Goal: Task Accomplishment & Management: Manage account settings

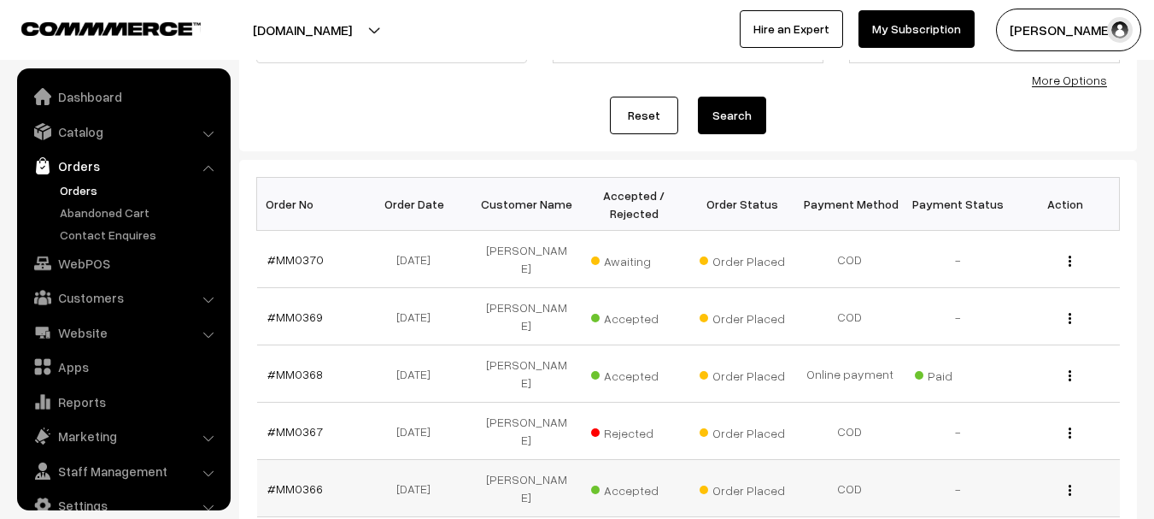
scroll to position [27, 0]
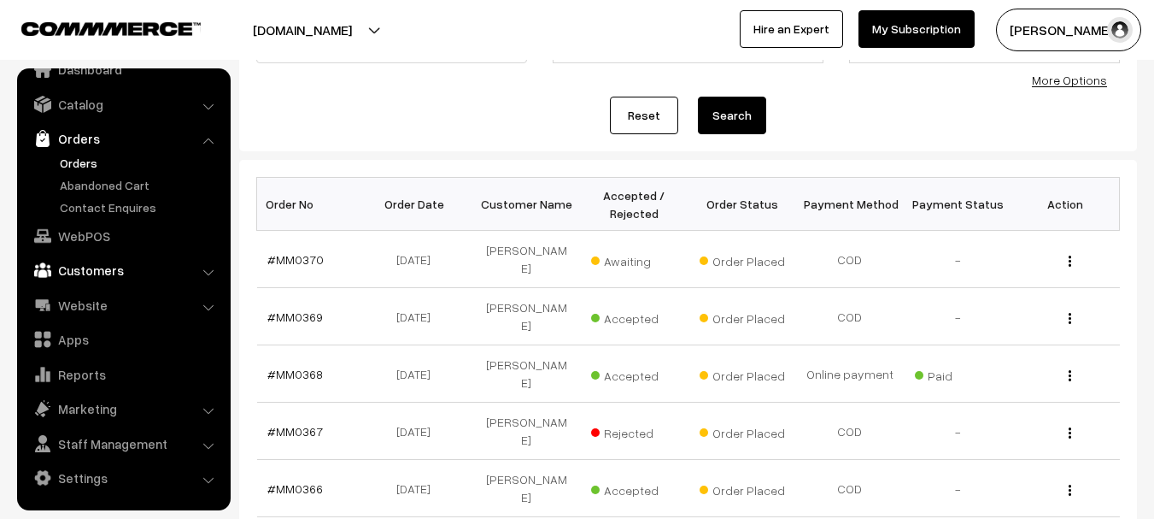
click at [177, 269] on link "Customers" at bounding box center [122, 270] width 203 height 31
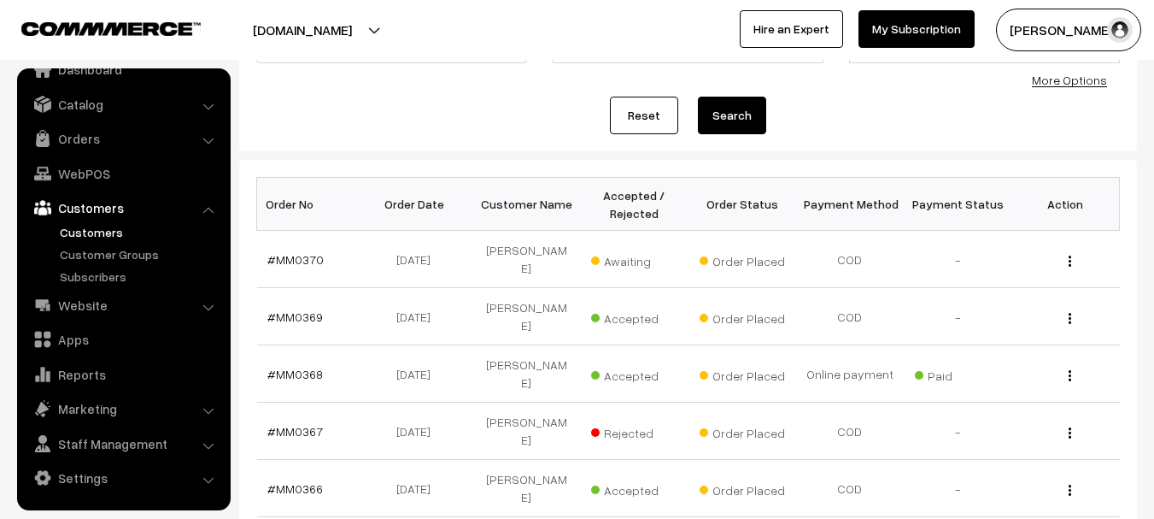
click at [113, 240] on link "Customers" at bounding box center [140, 232] width 169 height 18
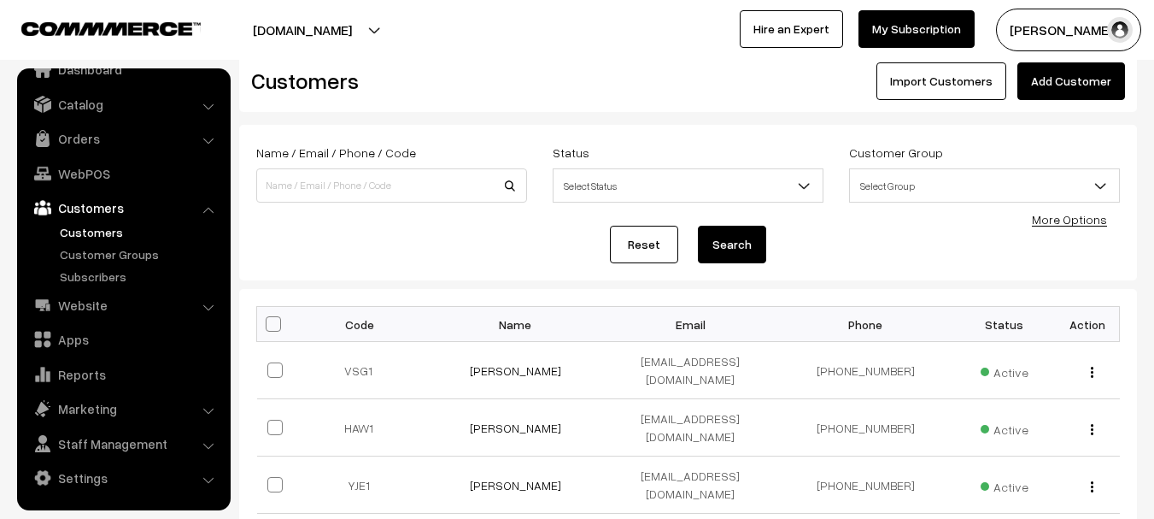
scroll to position [85, 0]
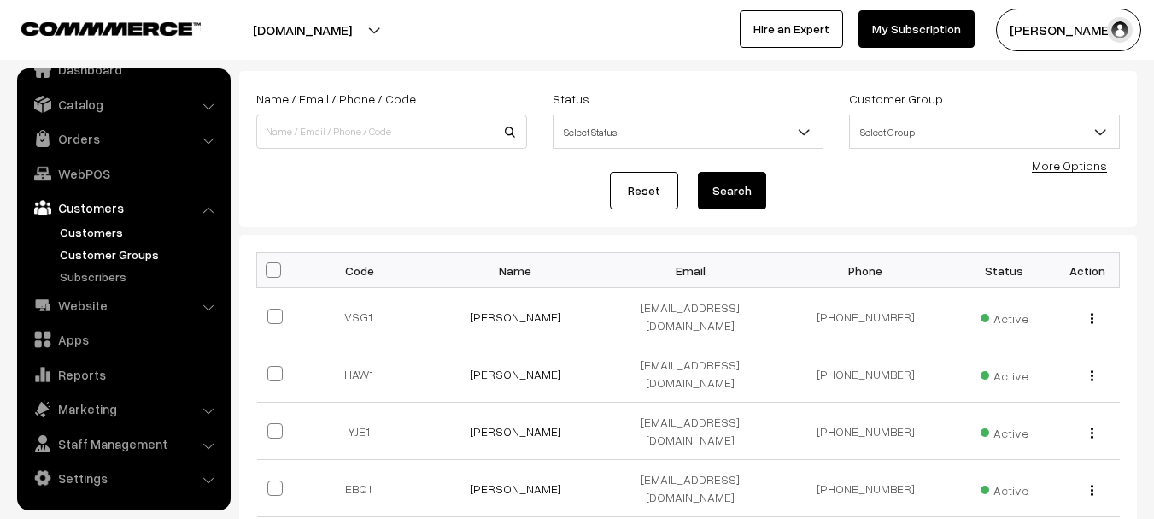
click at [94, 258] on link "Customer Groups" at bounding box center [140, 254] width 169 height 18
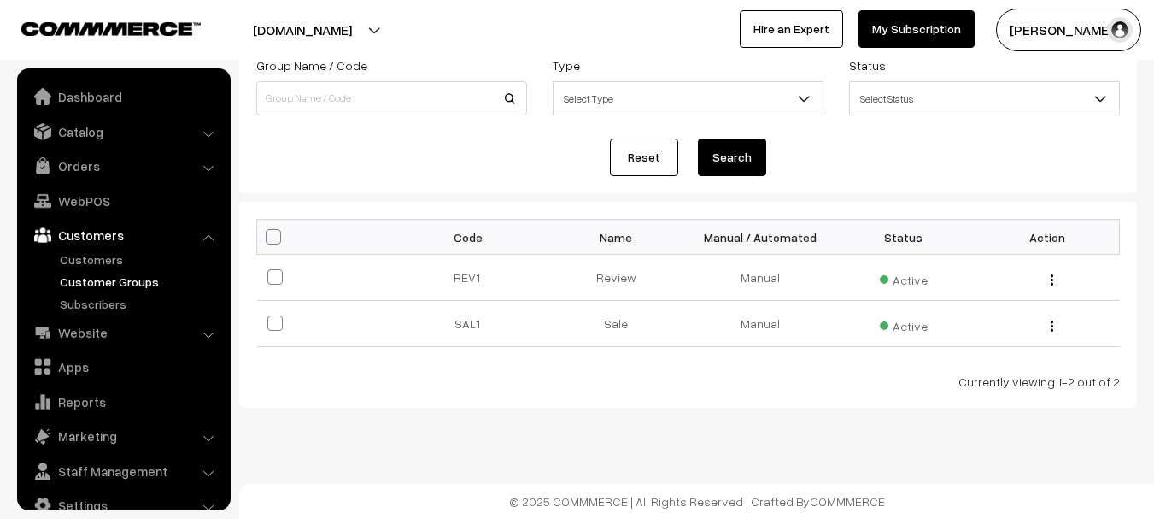
scroll to position [27, 0]
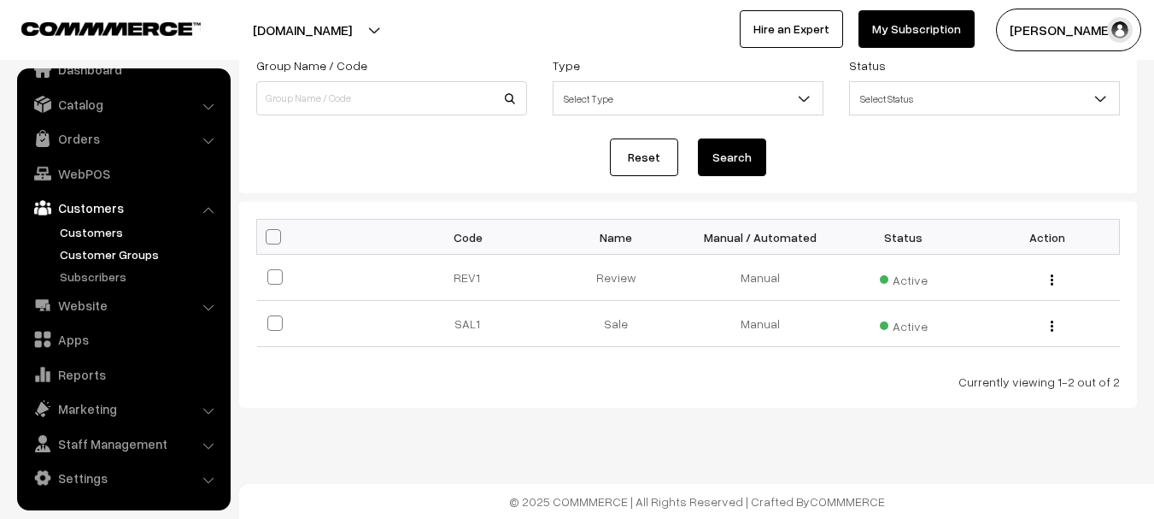
click at [103, 232] on link "Customers" at bounding box center [140, 232] width 169 height 18
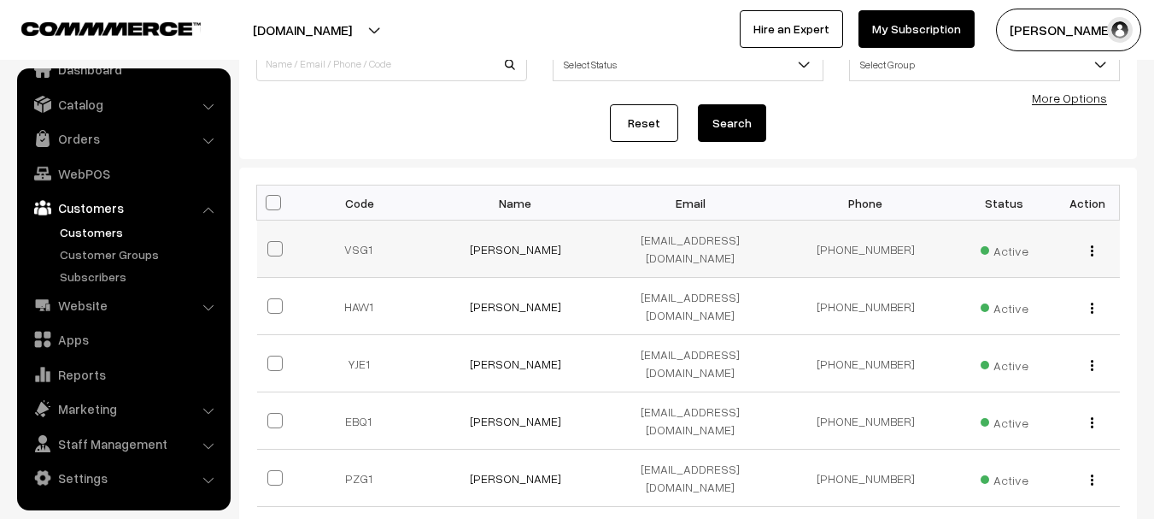
scroll to position [256, 0]
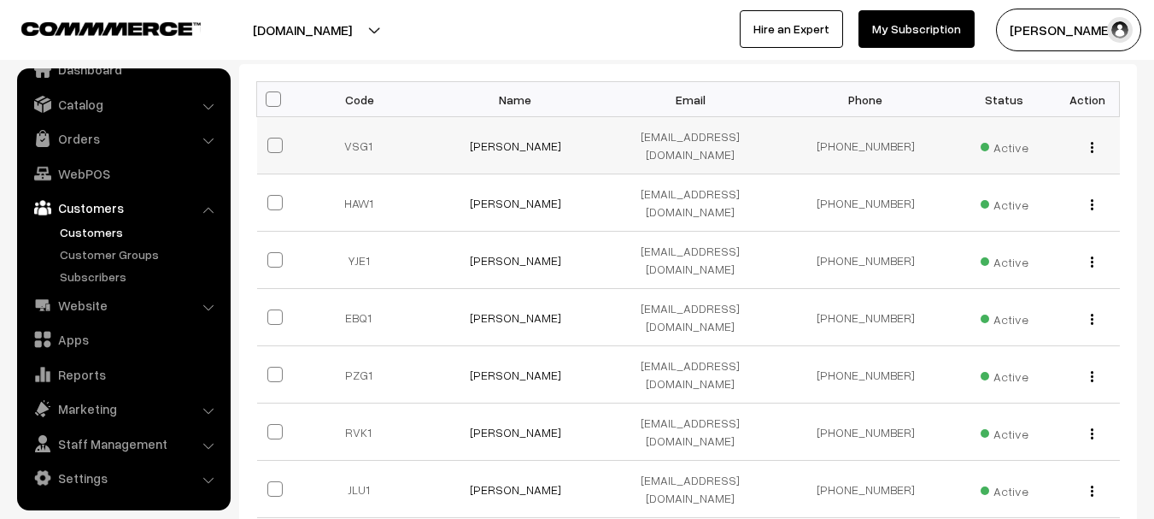
drag, startPoint x: 1078, startPoint y: 133, endPoint x: 1091, endPoint y: 136, distance: 13.1
click at [1078, 137] on div "view Edit Delete" at bounding box center [1088, 146] width 44 height 18
click at [1093, 140] on button "button" at bounding box center [1092, 147] width 4 height 14
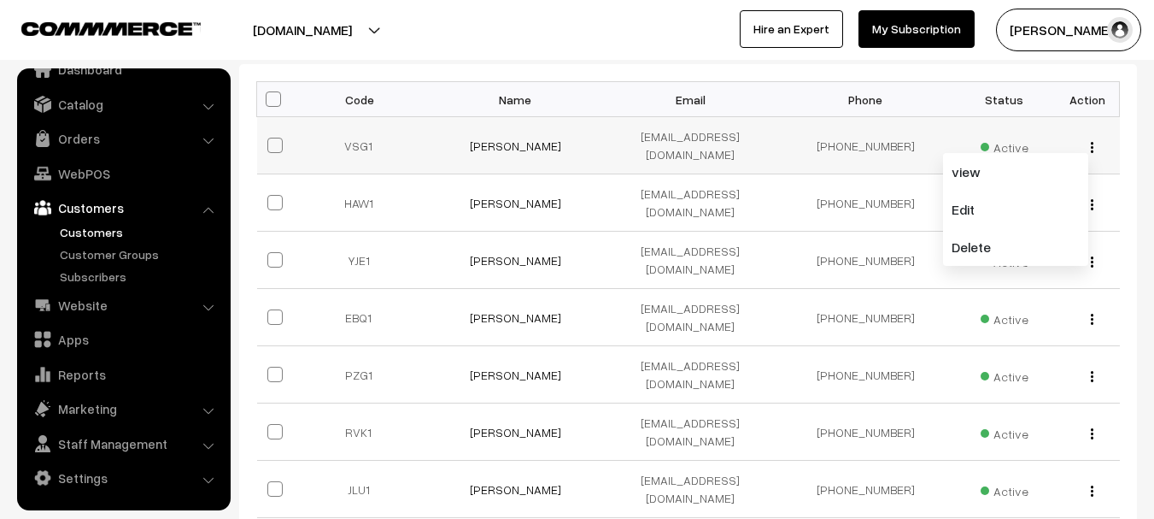
scroll to position [171, 0]
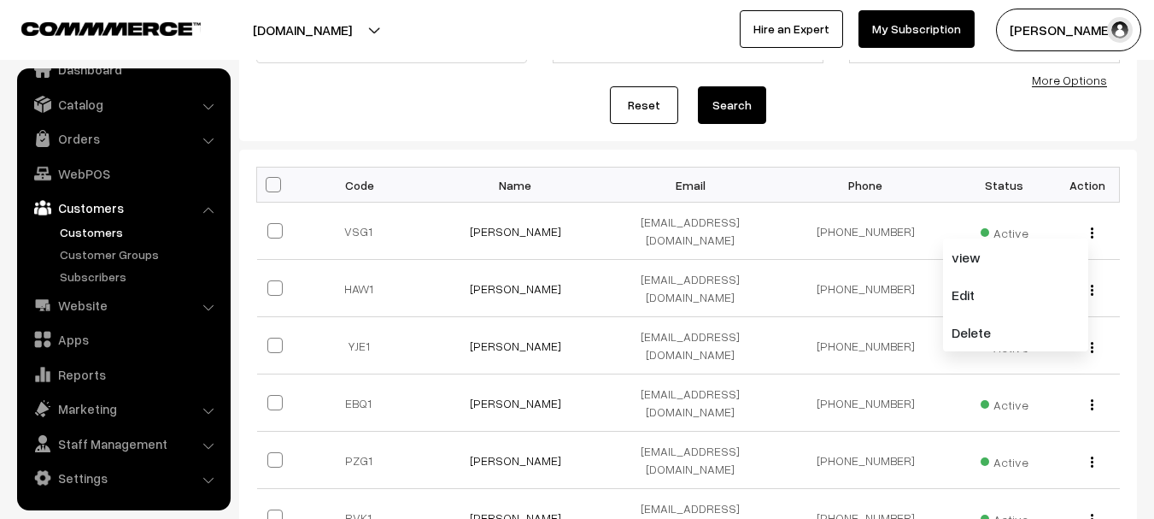
click at [524, 129] on form "Name / Email / Phone / Code Status Select Status Active Inactive Blocked Select…" at bounding box center [688, 62] width 898 height 155
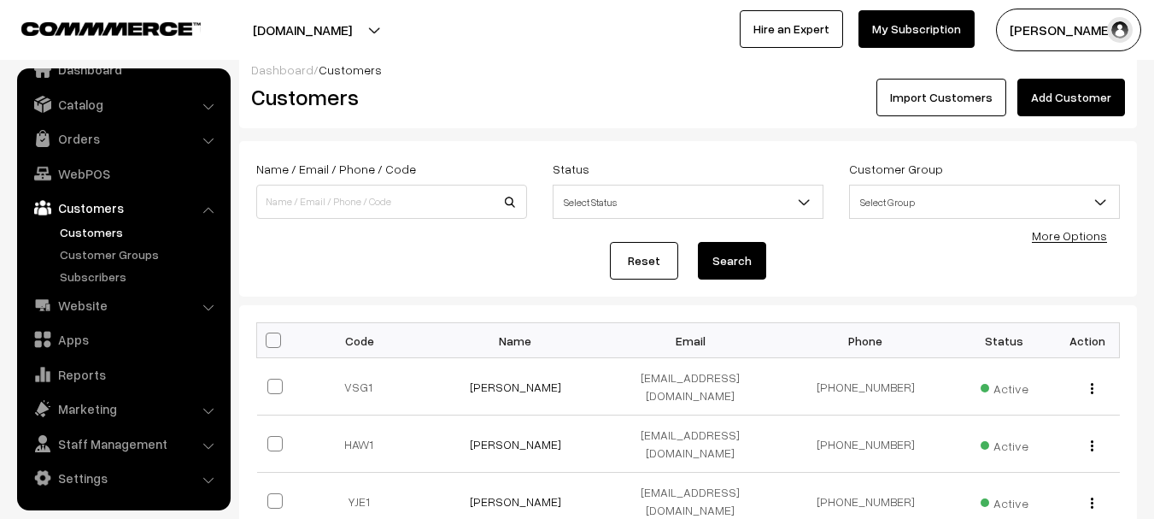
scroll to position [0, 0]
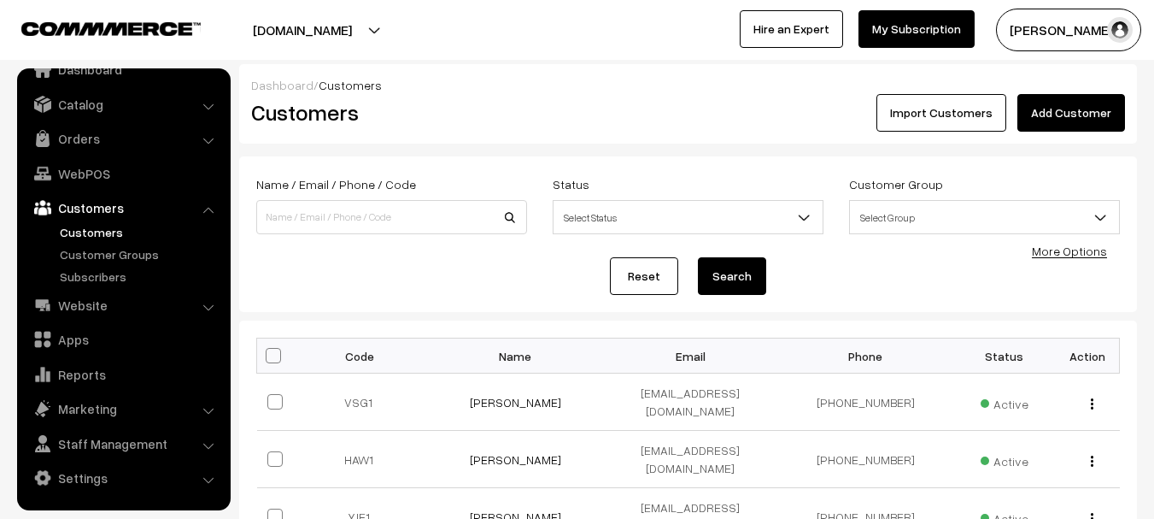
click at [1058, 255] on link "More Options" at bounding box center [1069, 250] width 75 height 15
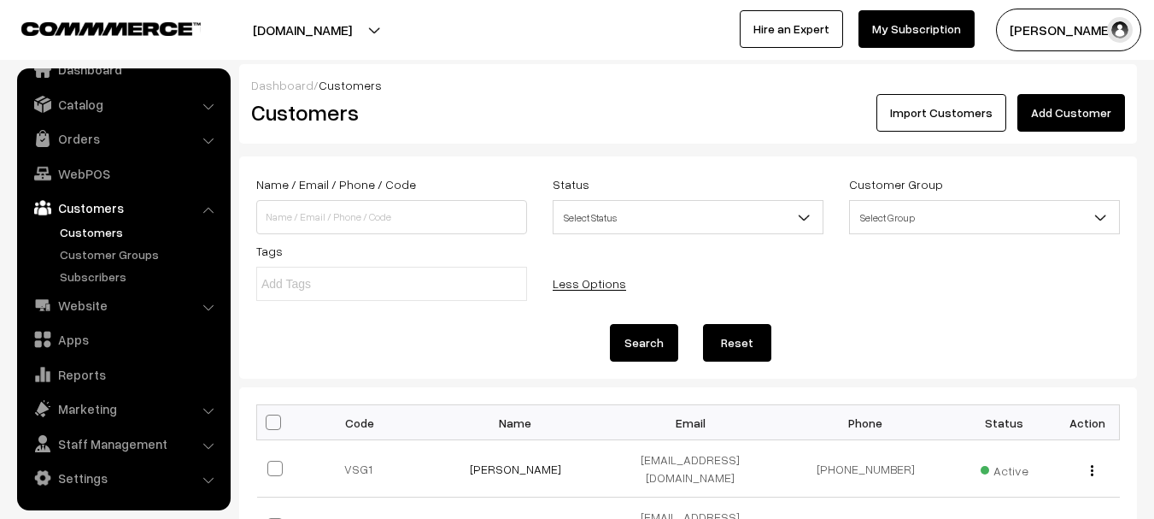
click at [992, 213] on span "Select Group" at bounding box center [984, 217] width 269 height 30
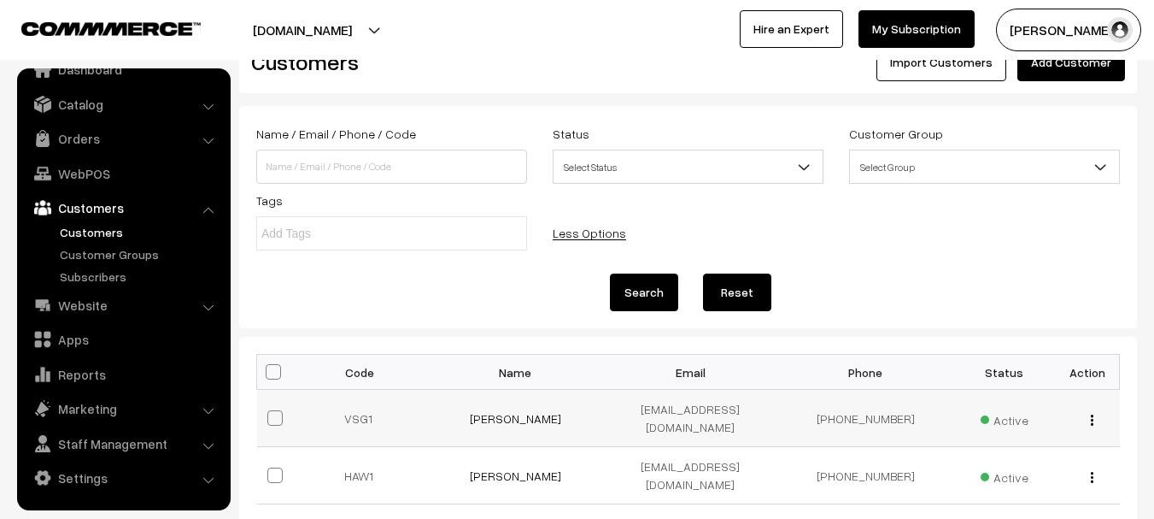
scroll to position [21, 0]
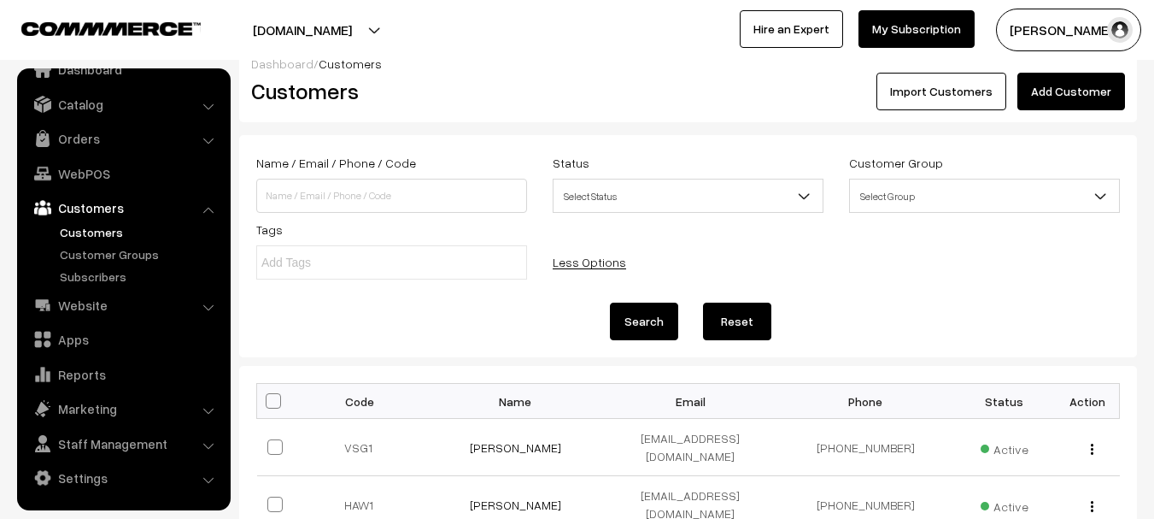
click at [571, 267] on link "Less Options" at bounding box center [589, 262] width 73 height 15
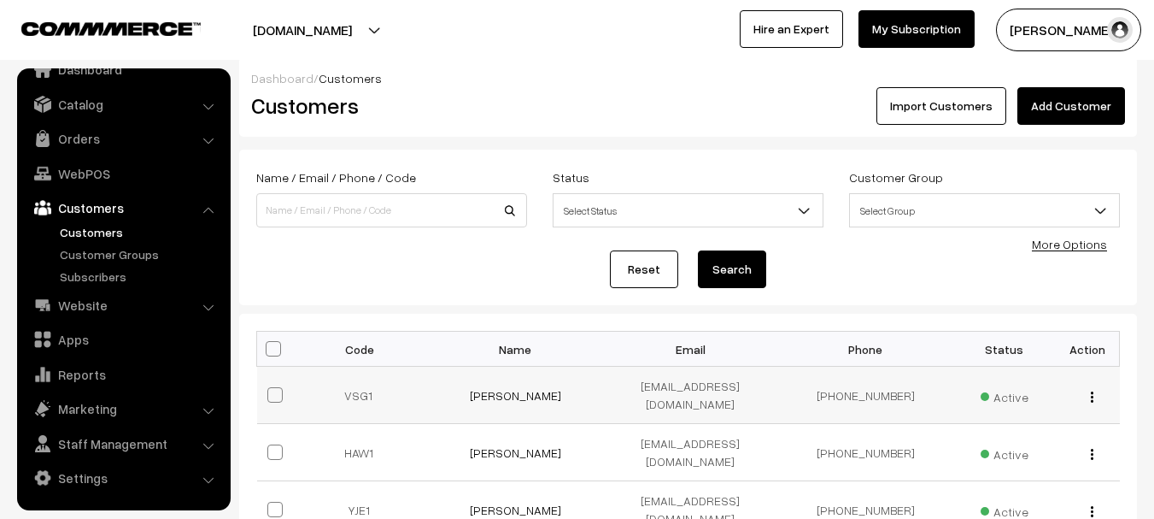
scroll to position [0, 0]
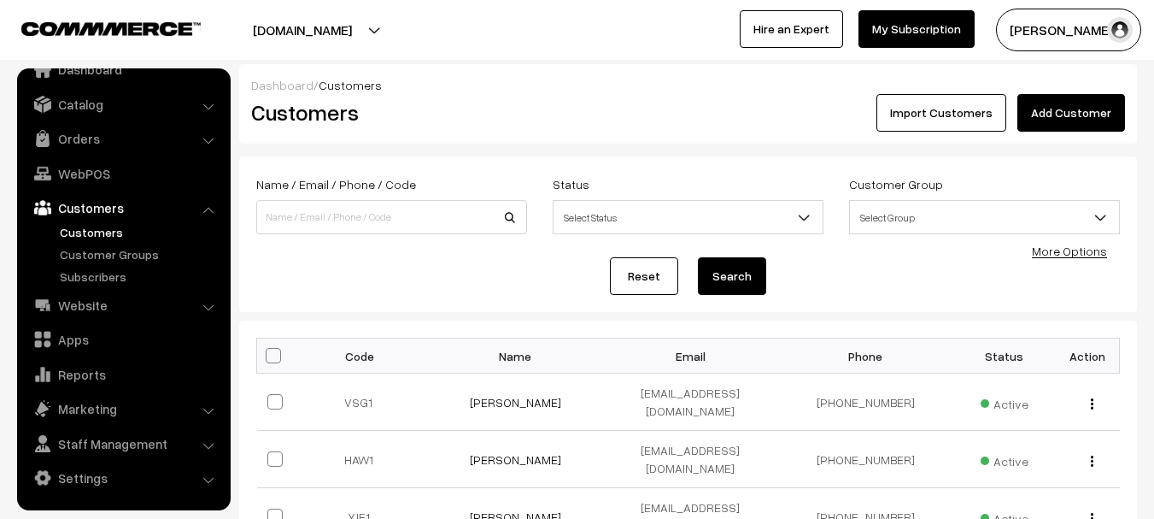
click at [1102, 226] on span at bounding box center [1107, 222] width 17 height 43
click at [1077, 210] on span "Sale" at bounding box center [984, 217] width 269 height 30
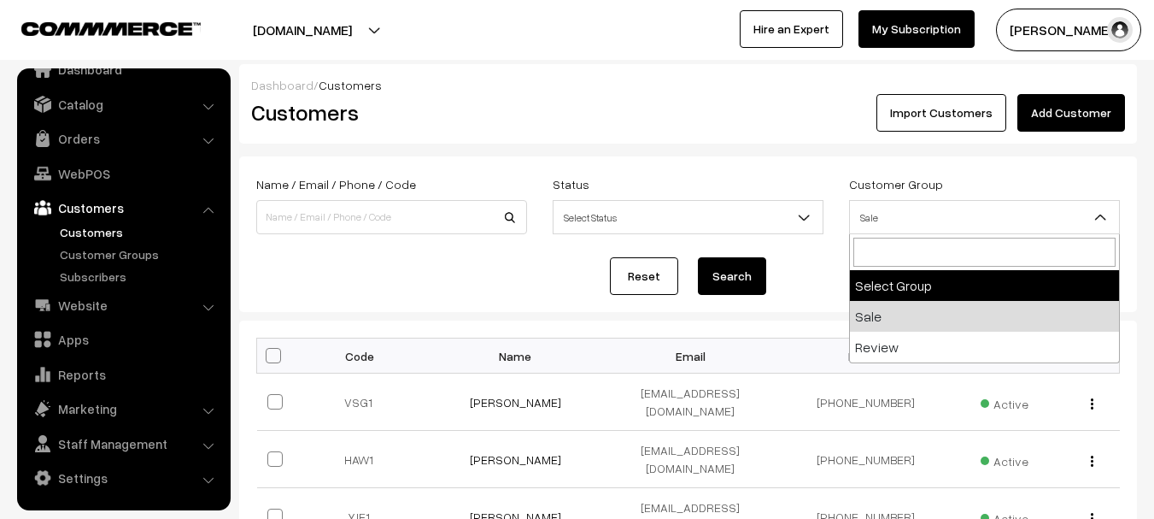
select select "0"
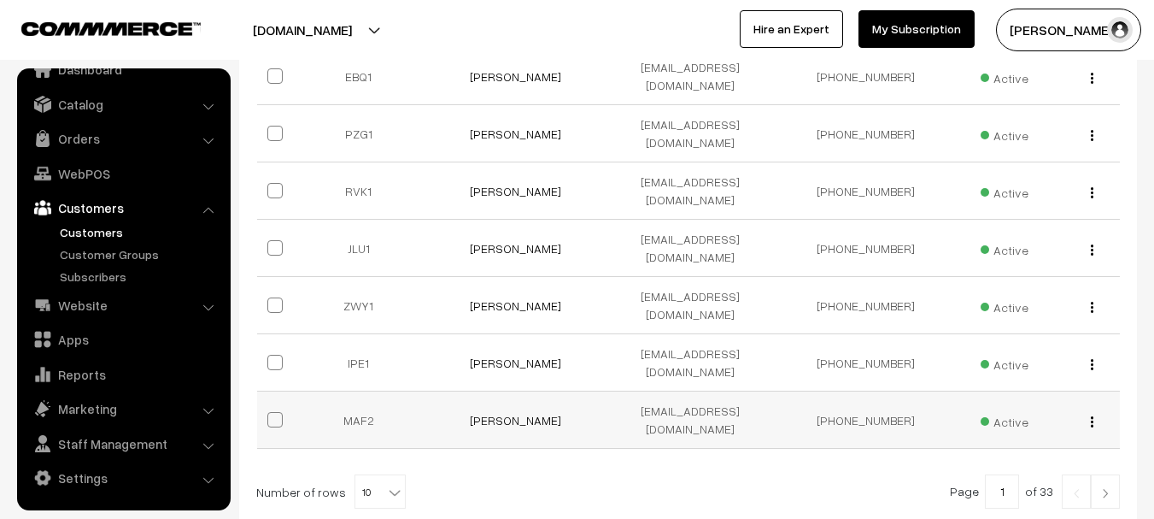
scroll to position [513, 0]
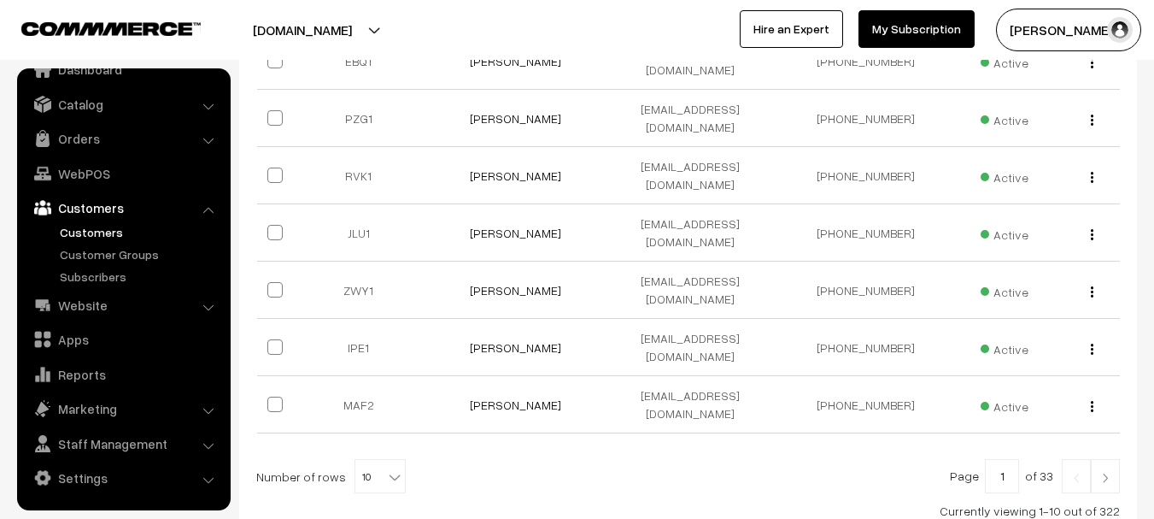
drag, startPoint x: 639, startPoint y: 332, endPoint x: 612, endPoint y: 358, distance: 37.5
click at [613, 358] on div "Bulk Options Make all Active Make all Inactive Block all Customers Unblock all …" at bounding box center [688, 172] width 864 height 694
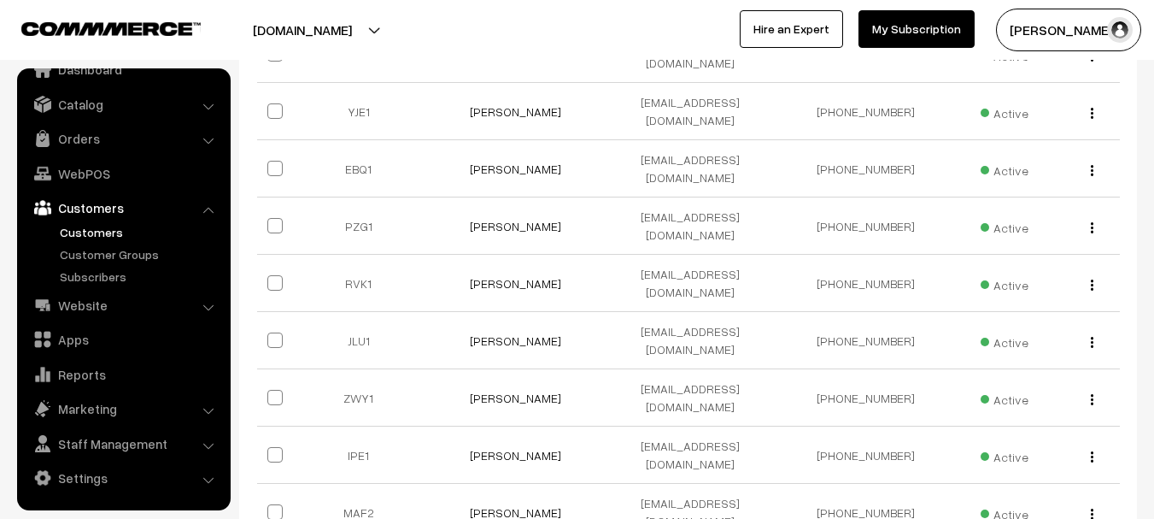
scroll to position [211, 0]
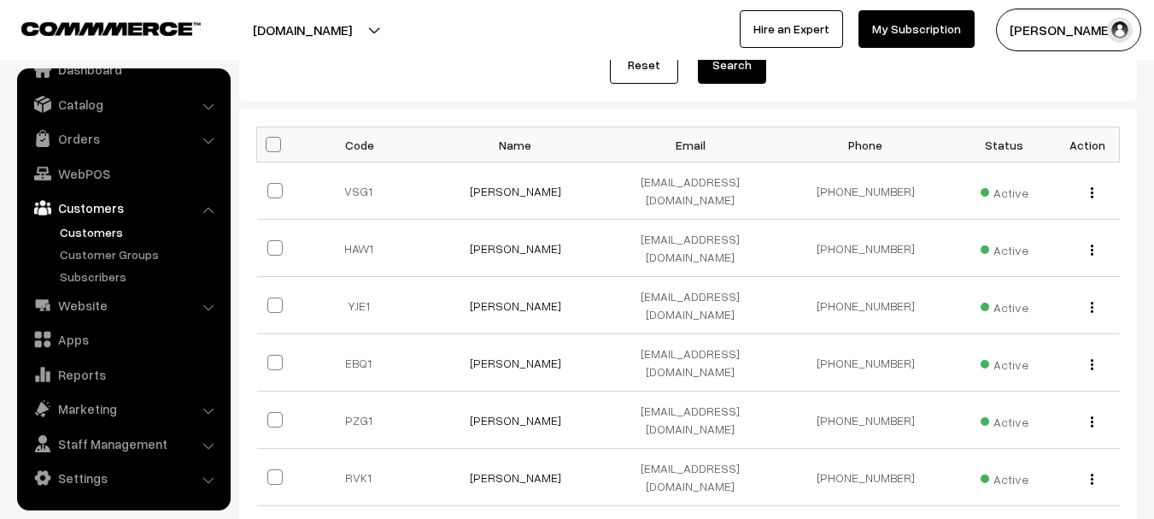
click at [1060, 25] on button "[PERSON_NAME]…" at bounding box center [1068, 30] width 145 height 43
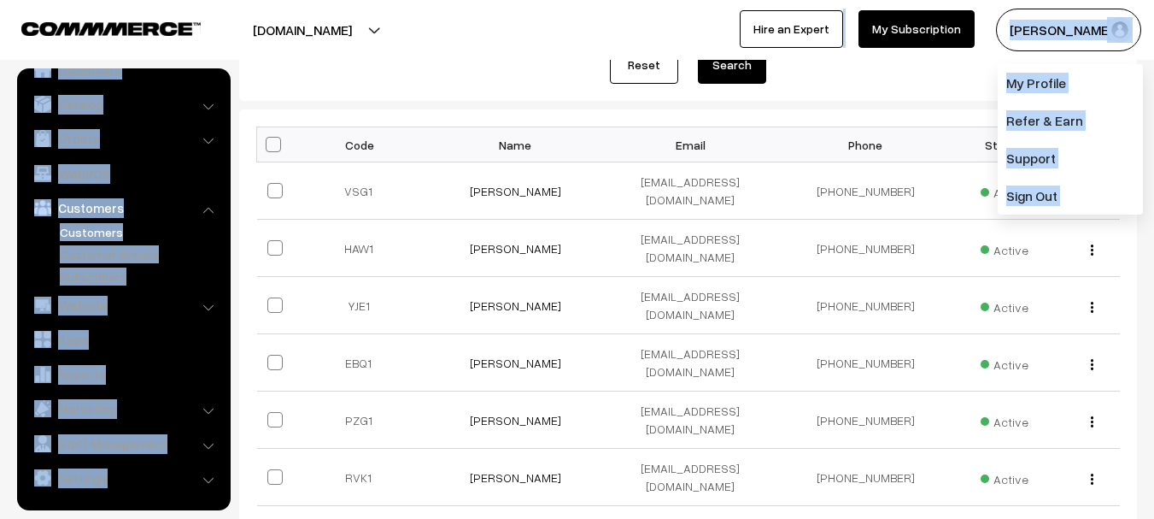
click at [393, 60] on body "Thank you for showing interest. Our team will call you shortly. Close mouldmark…" at bounding box center [577, 369] width 1154 height 1160
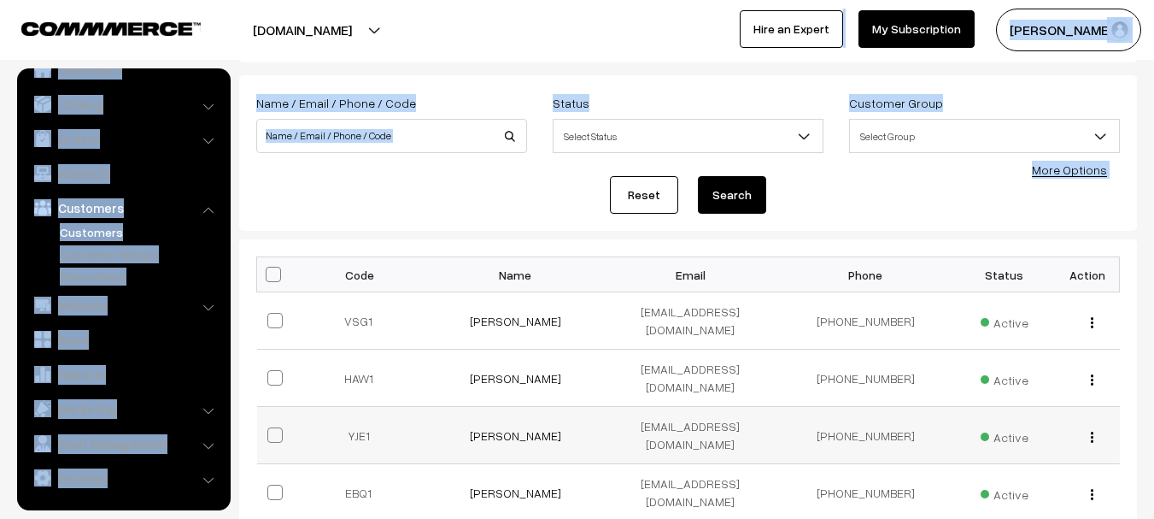
scroll to position [0, 0]
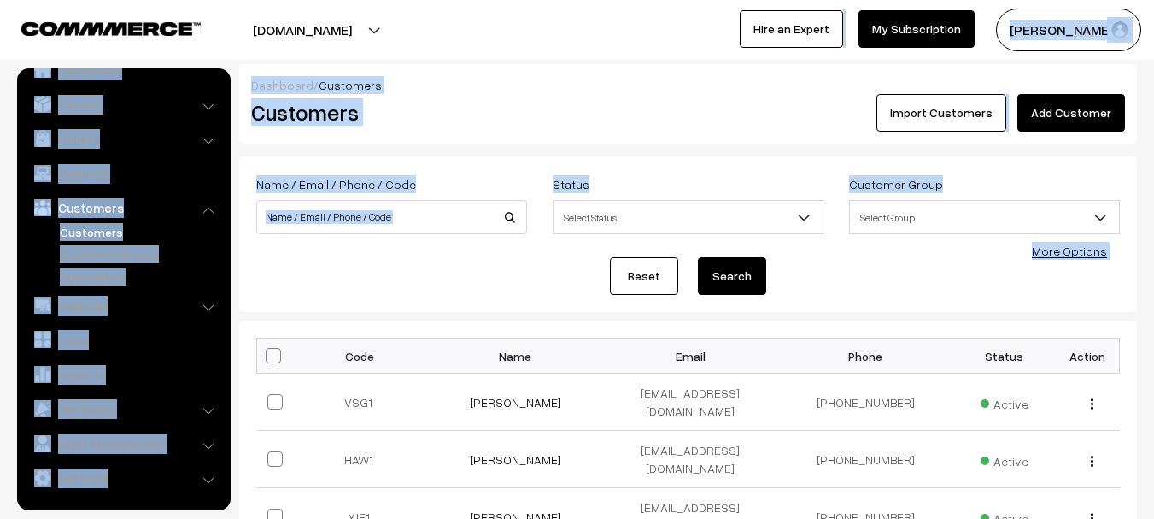
click at [455, 291] on div "Reset Search" at bounding box center [688, 276] width 864 height 38
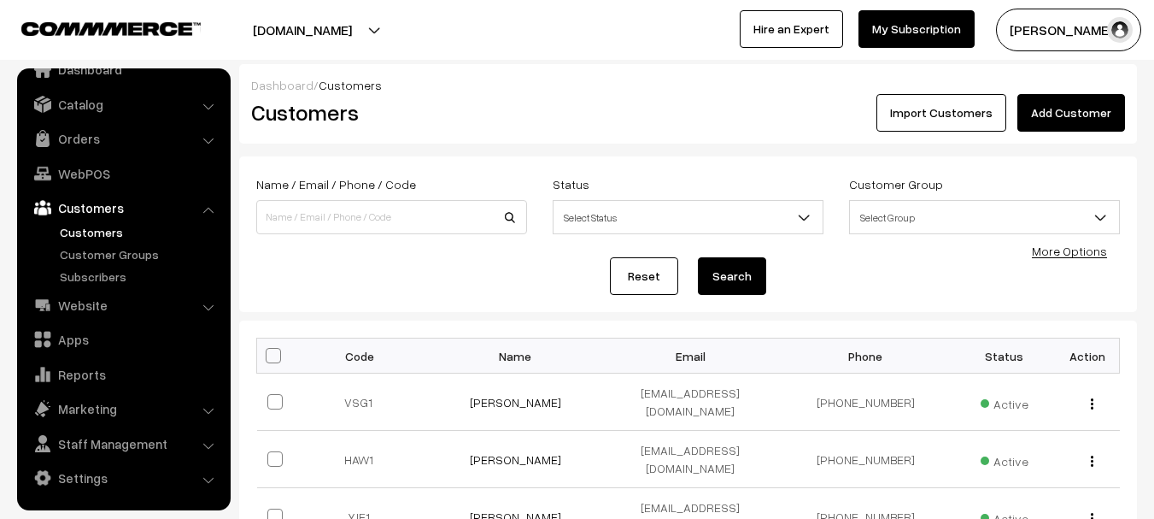
click at [484, 266] on div "Reset Search" at bounding box center [688, 276] width 864 height 38
click at [788, 219] on span "Select Status" at bounding box center [688, 217] width 269 height 30
click at [787, 220] on span "Select Status" at bounding box center [688, 217] width 269 height 30
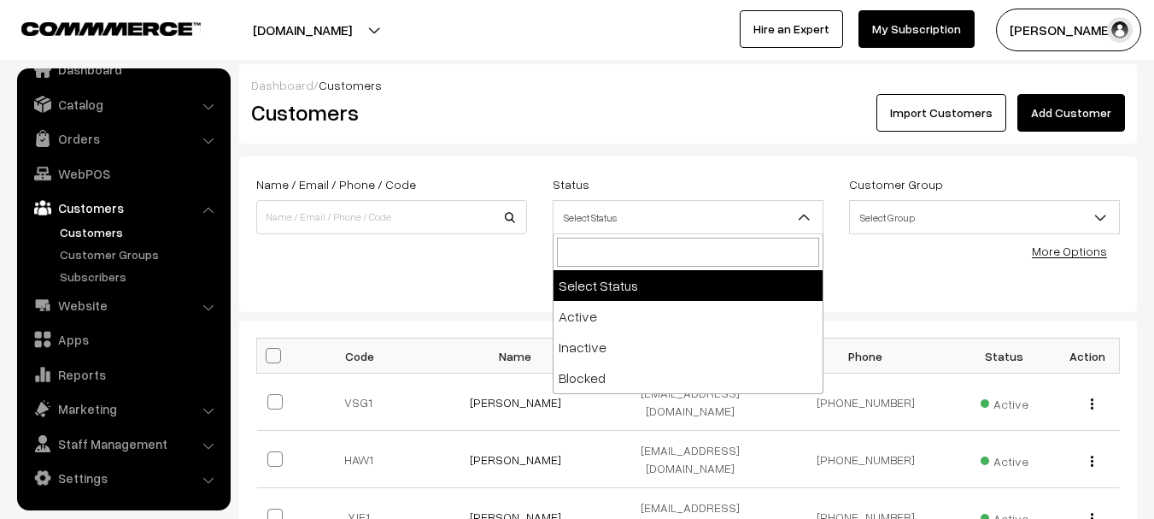
click at [787, 220] on span "Select Status" at bounding box center [688, 217] width 269 height 30
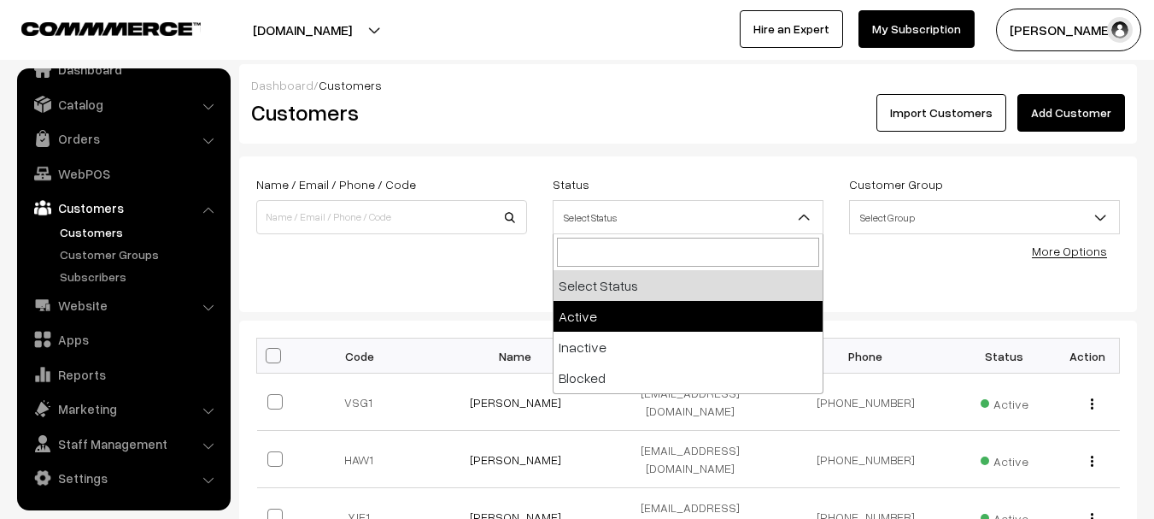
select select "active"
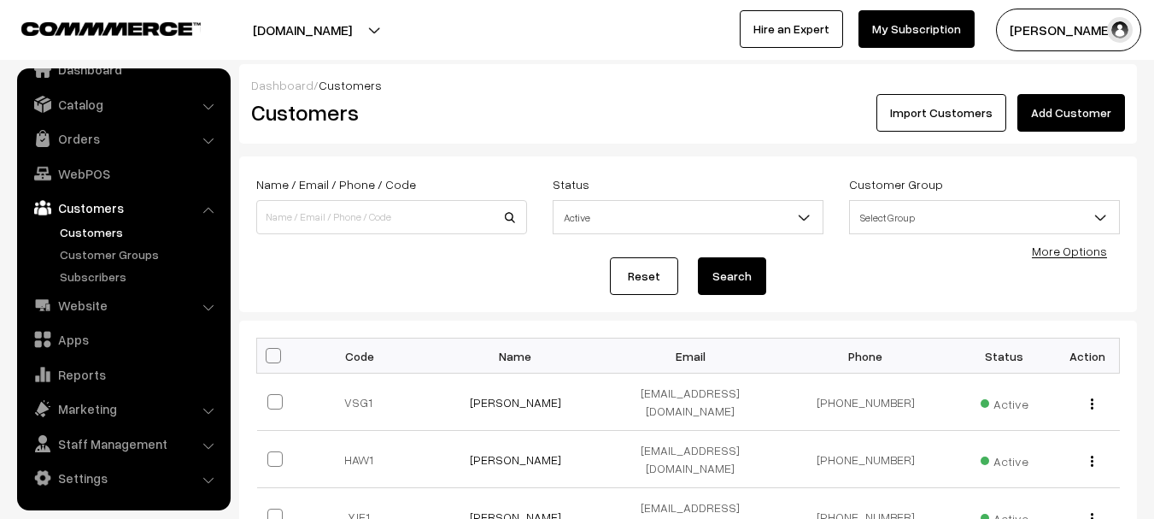
click at [747, 275] on button "Search" at bounding box center [732, 276] width 68 height 38
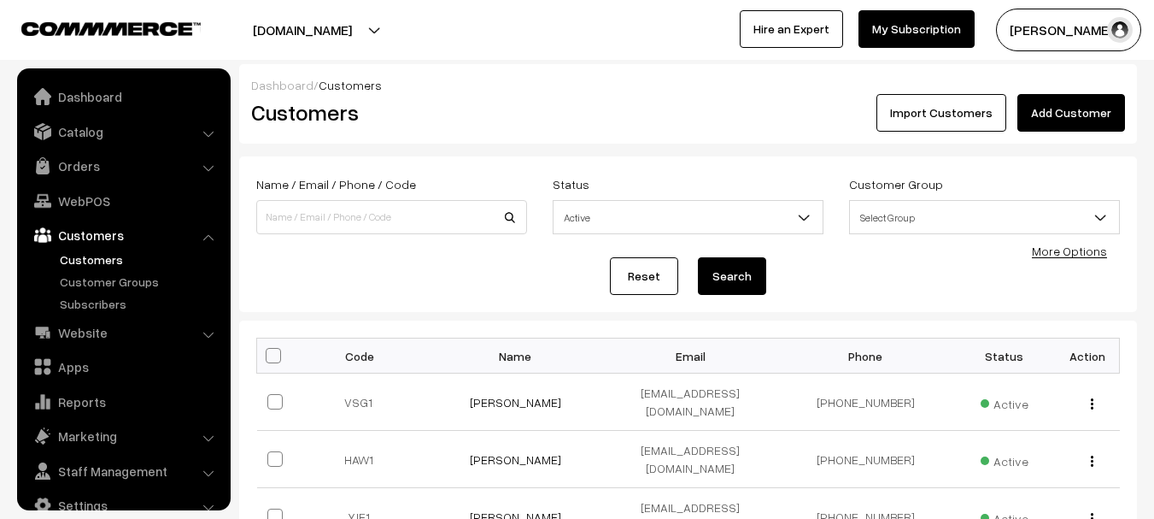
scroll to position [27, 0]
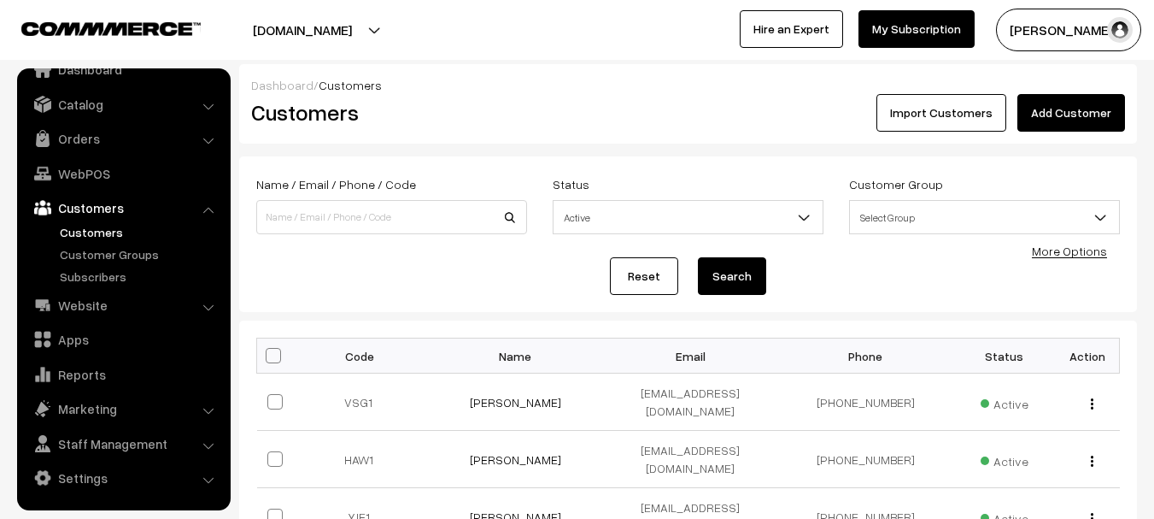
click at [935, 117] on link "Import Customers" at bounding box center [941, 113] width 130 height 38
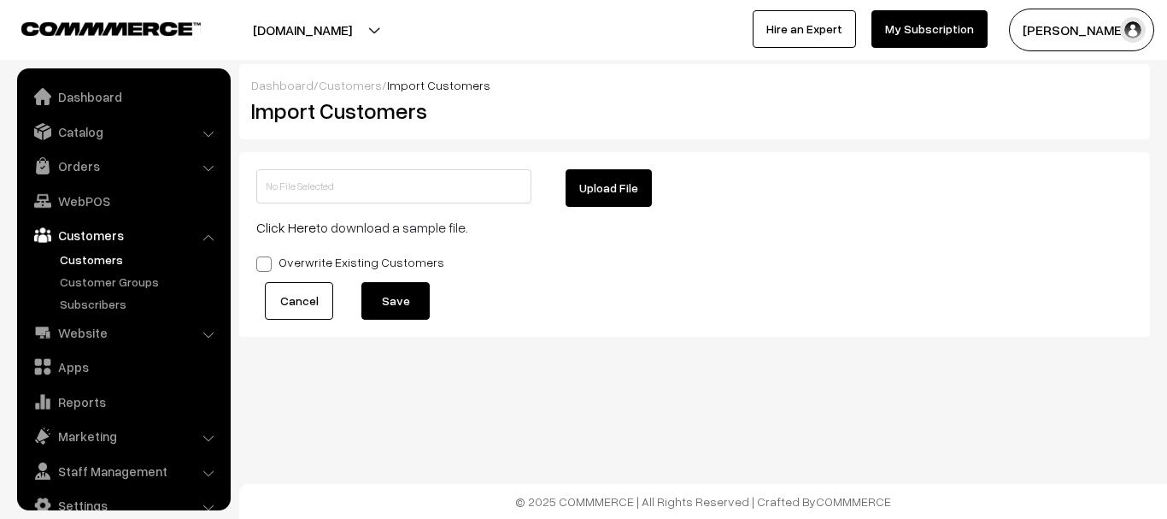
scroll to position [27, 0]
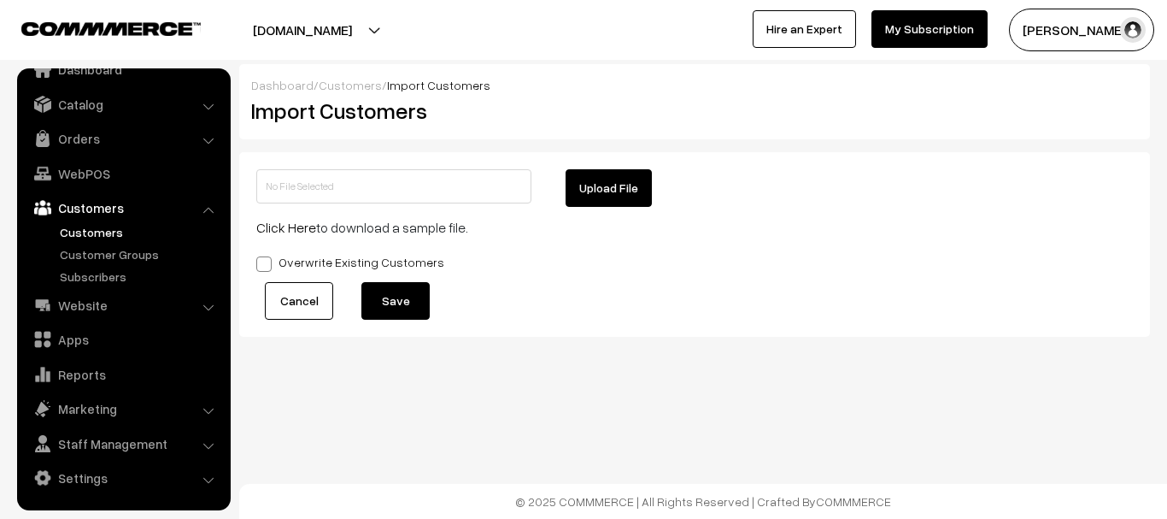
click at [296, 299] on link "Cancel" at bounding box center [299, 301] width 68 height 38
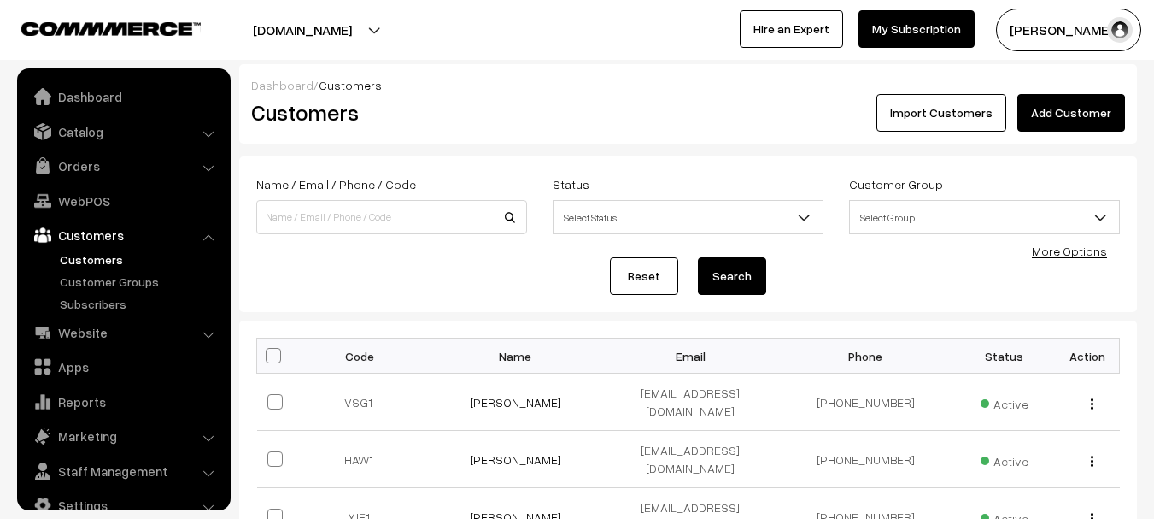
scroll to position [27, 0]
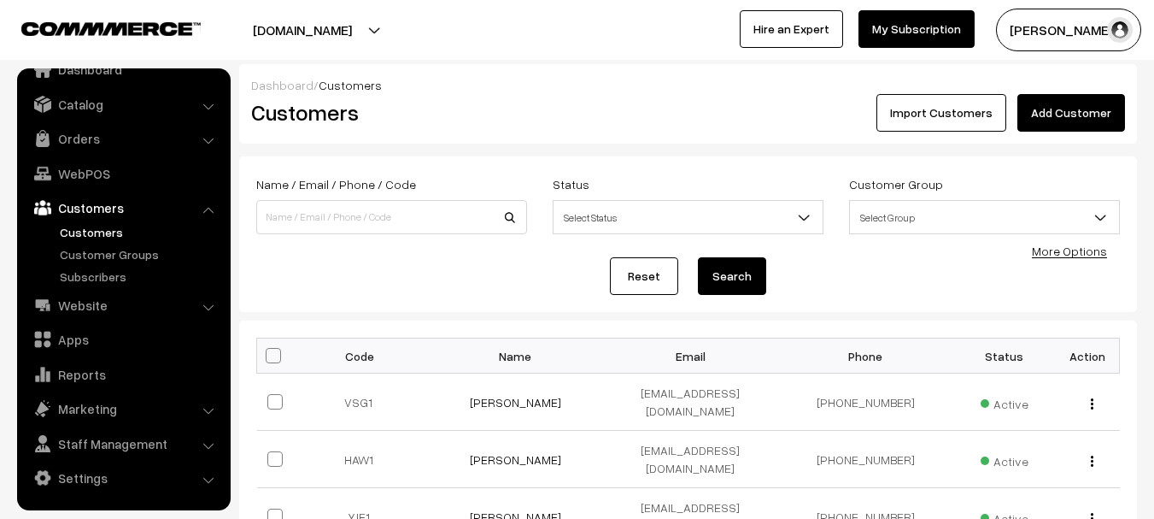
click at [1085, 114] on link "Add Customer" at bounding box center [1071, 113] width 108 height 38
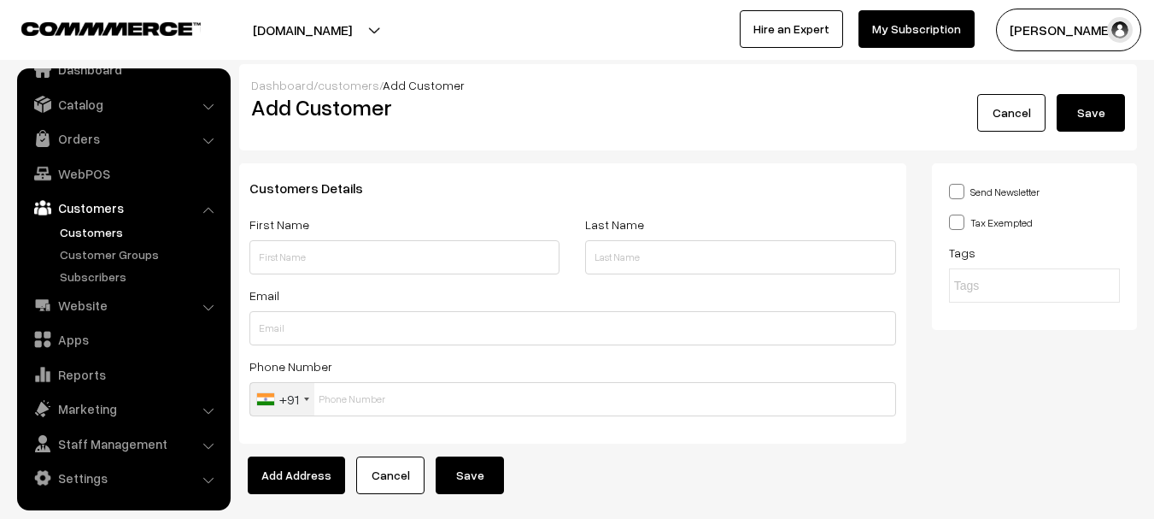
click at [991, 126] on link "Cancel" at bounding box center [1011, 113] width 68 height 38
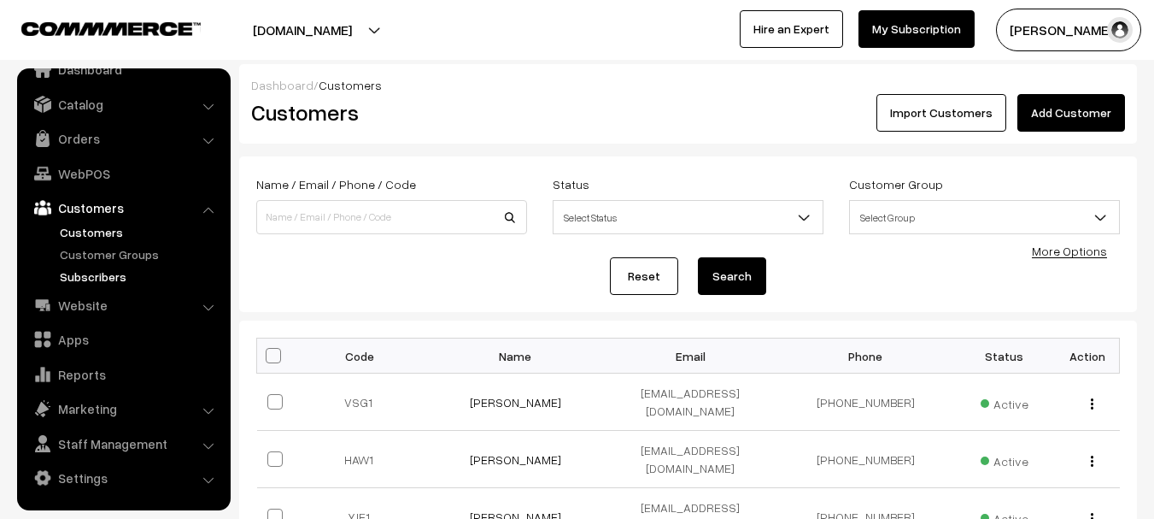
click at [103, 271] on link "Subscribers" at bounding box center [140, 276] width 169 height 18
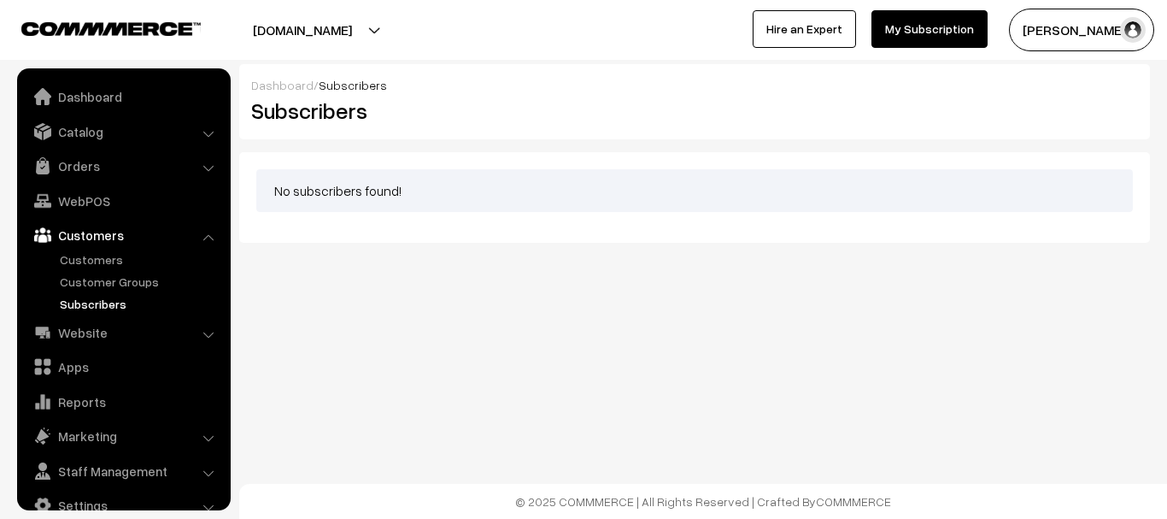
scroll to position [27, 0]
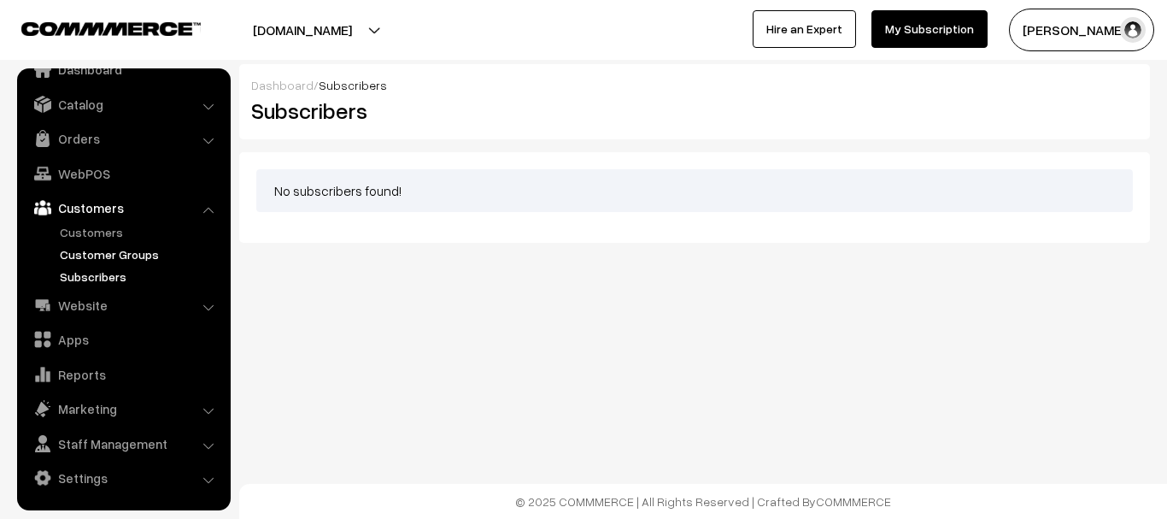
click at [97, 261] on link "Customer Groups" at bounding box center [140, 254] width 169 height 18
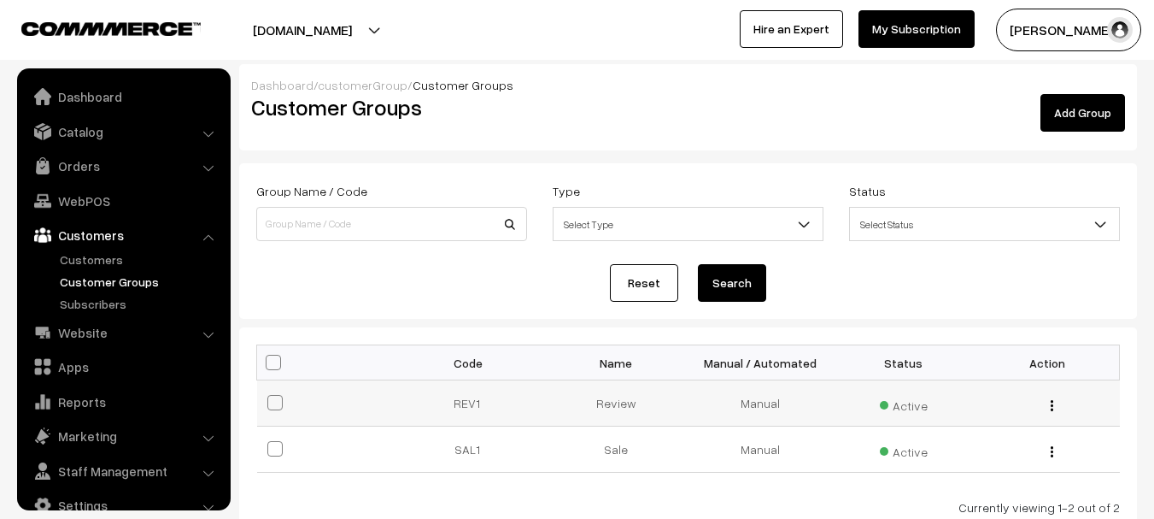
scroll to position [27, 0]
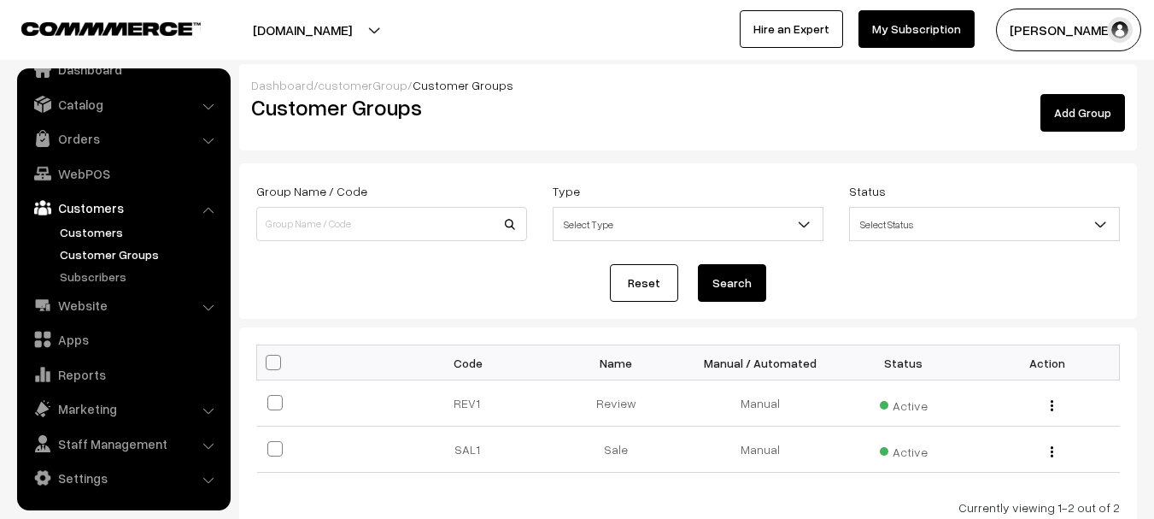
click at [94, 238] on link "Customers" at bounding box center [140, 232] width 169 height 18
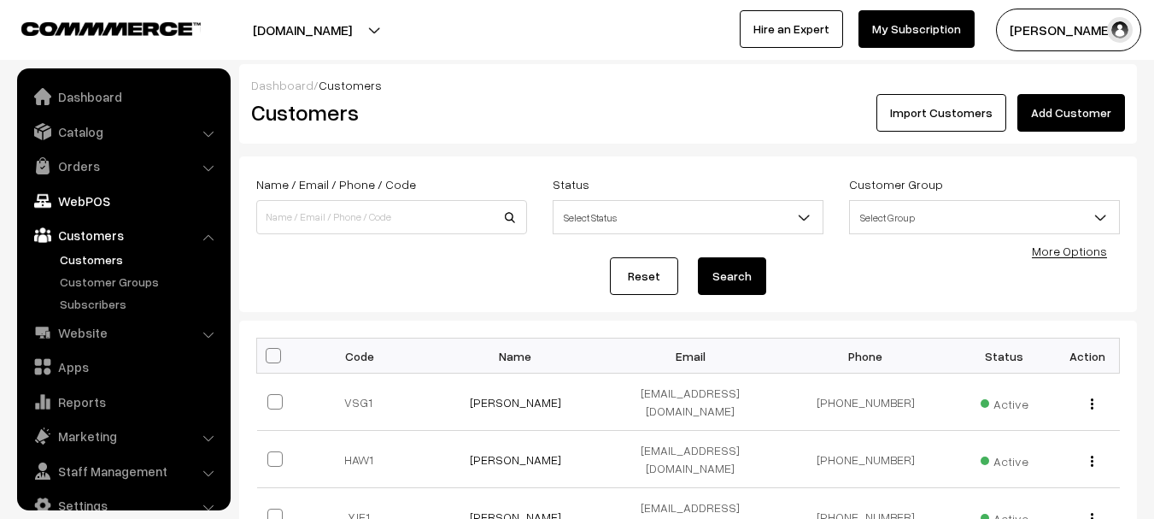
click at [101, 207] on link "WebPOS" at bounding box center [122, 200] width 203 height 31
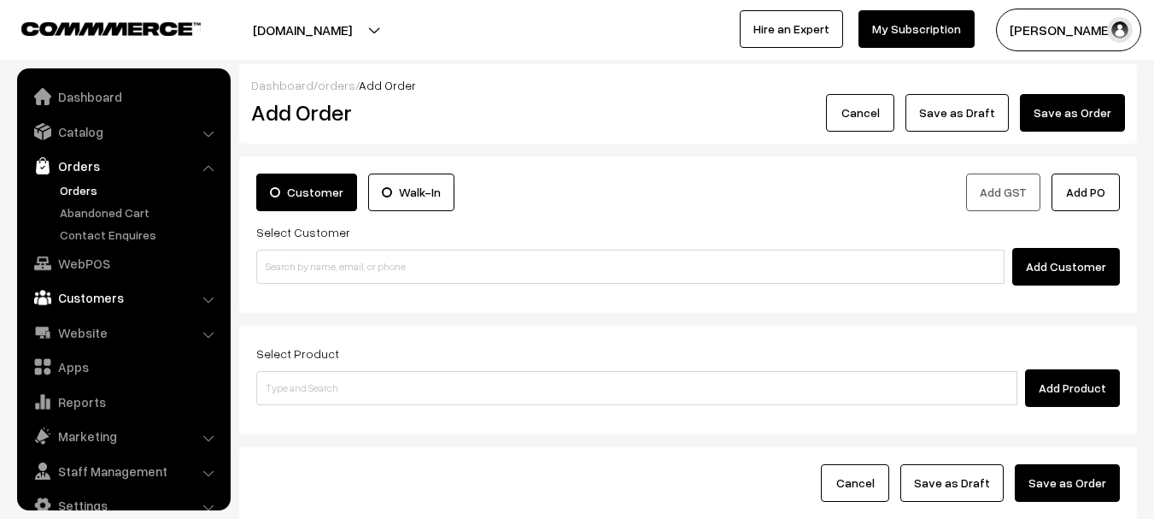
scroll to position [27, 0]
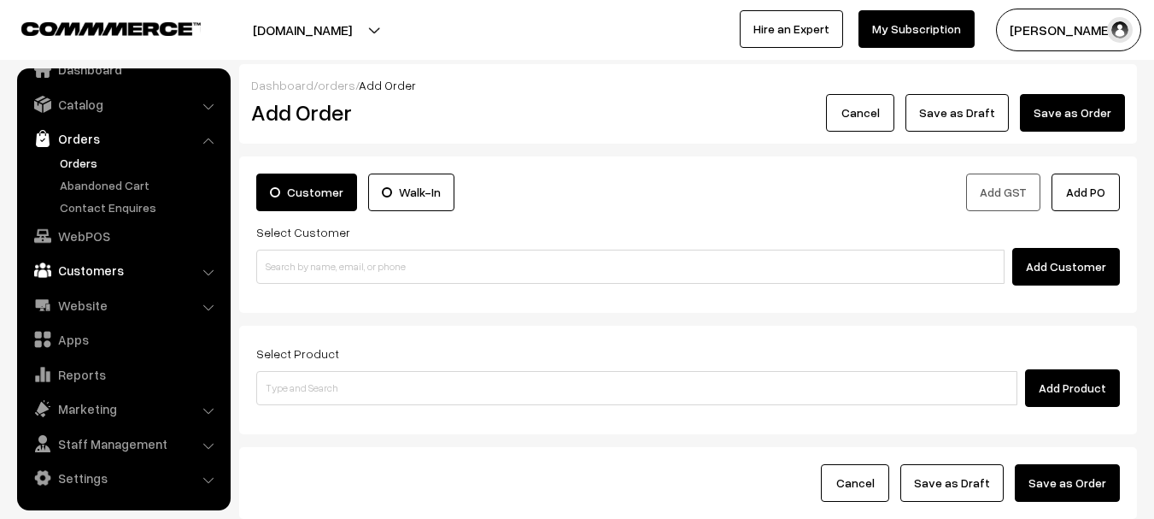
click at [159, 262] on link "Customers" at bounding box center [122, 270] width 203 height 31
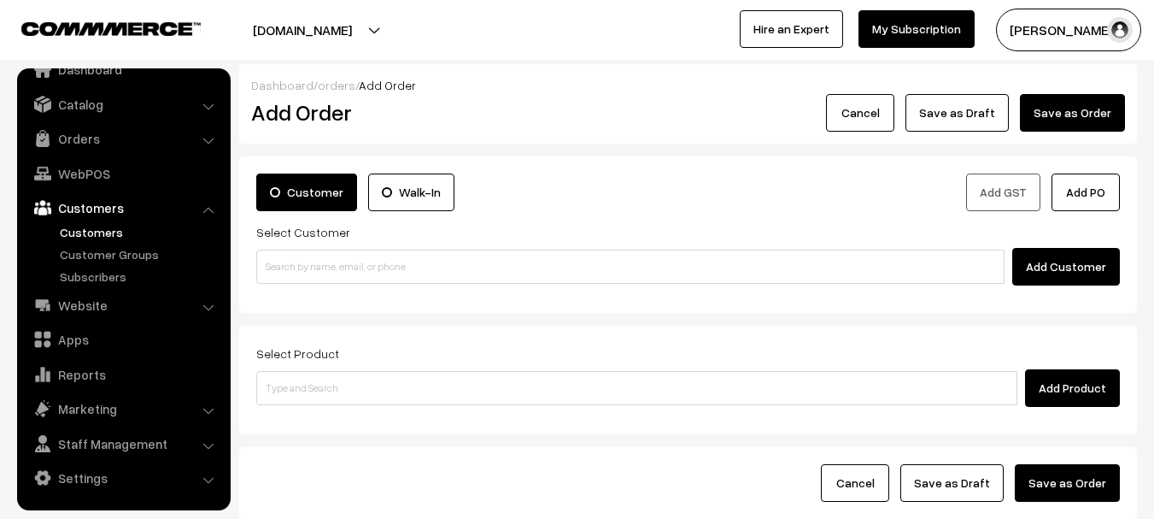
click at [131, 224] on link "Customers" at bounding box center [140, 232] width 169 height 18
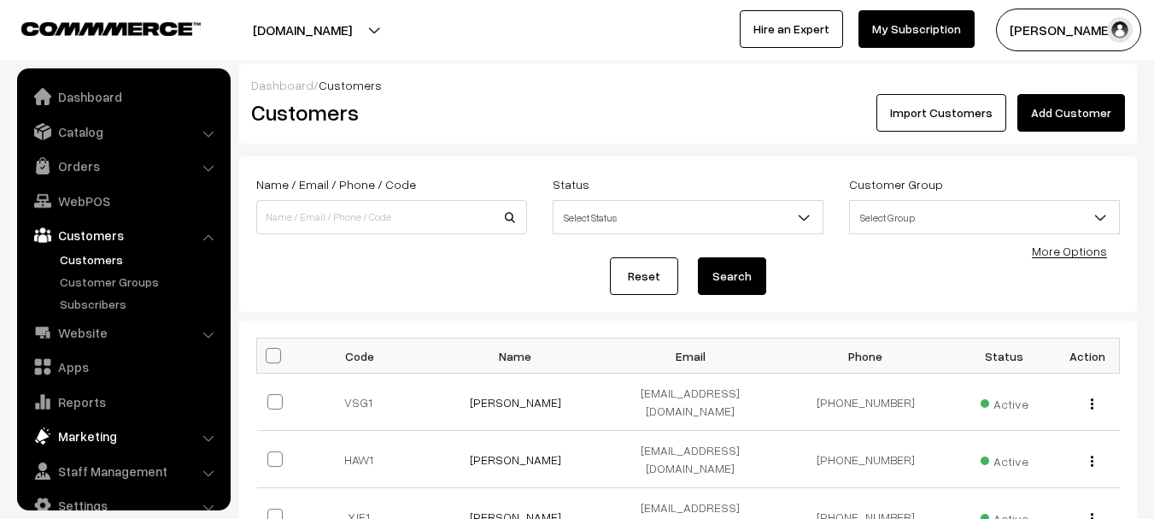
scroll to position [27, 0]
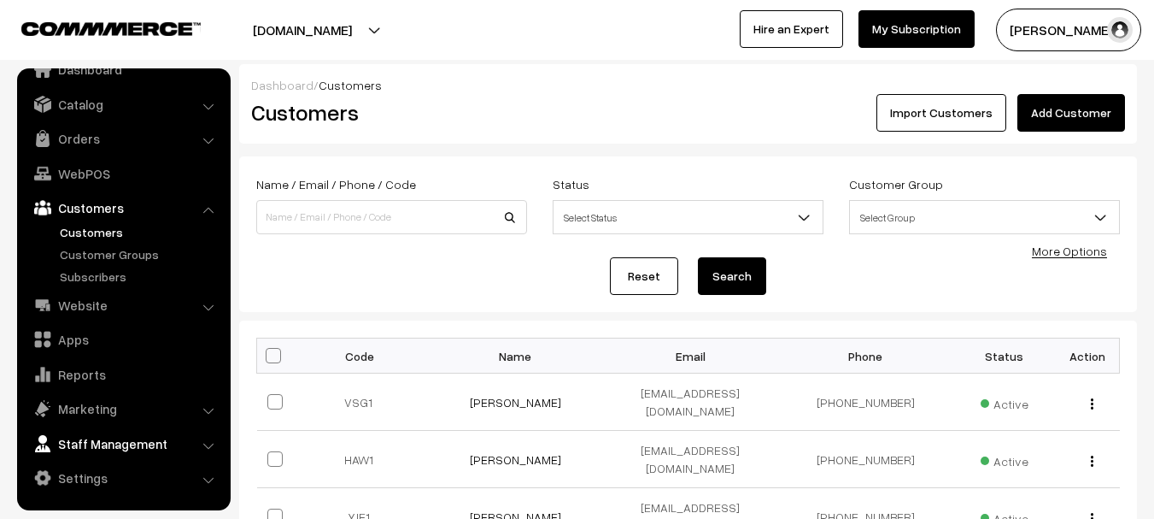
click at [166, 439] on link "Staff Management" at bounding box center [122, 443] width 203 height 31
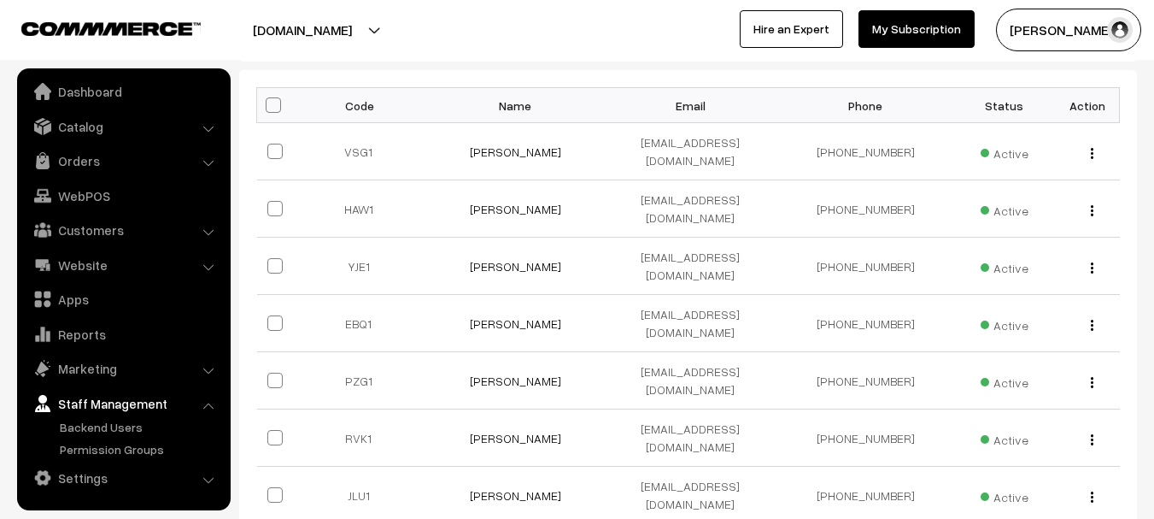
scroll to position [126, 0]
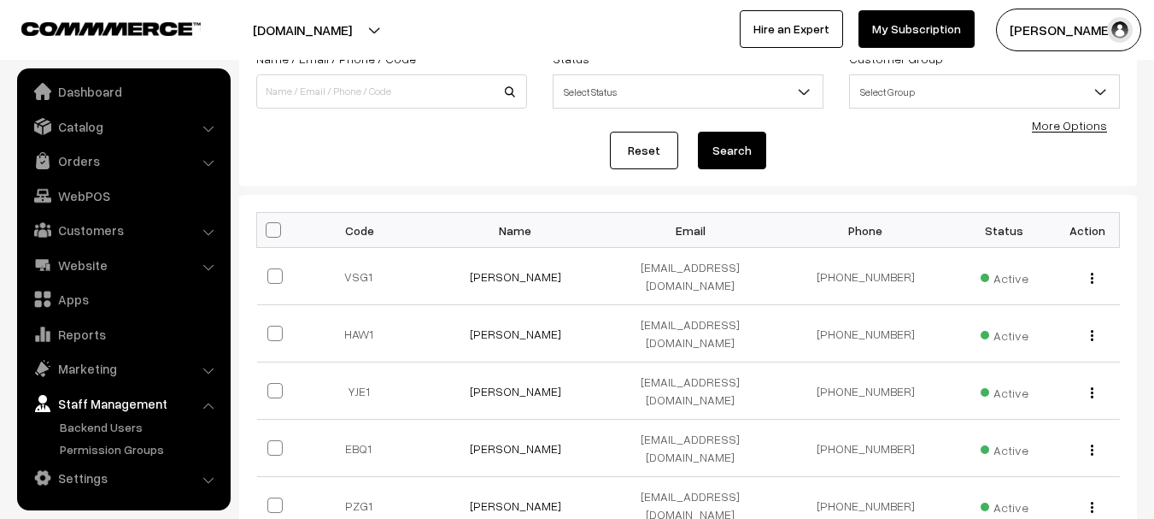
click at [1091, 136] on div "Reset Search" at bounding box center [688, 151] width 864 height 38
click at [1077, 128] on link "More Options" at bounding box center [1069, 125] width 75 height 15
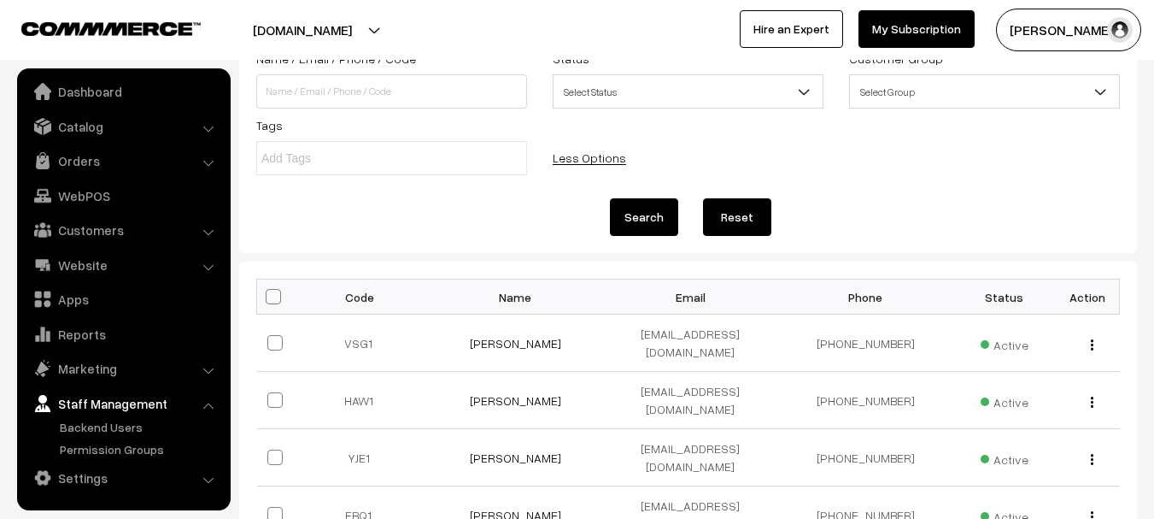
click at [1028, 107] on span "Select Group" at bounding box center [984, 91] width 271 height 34
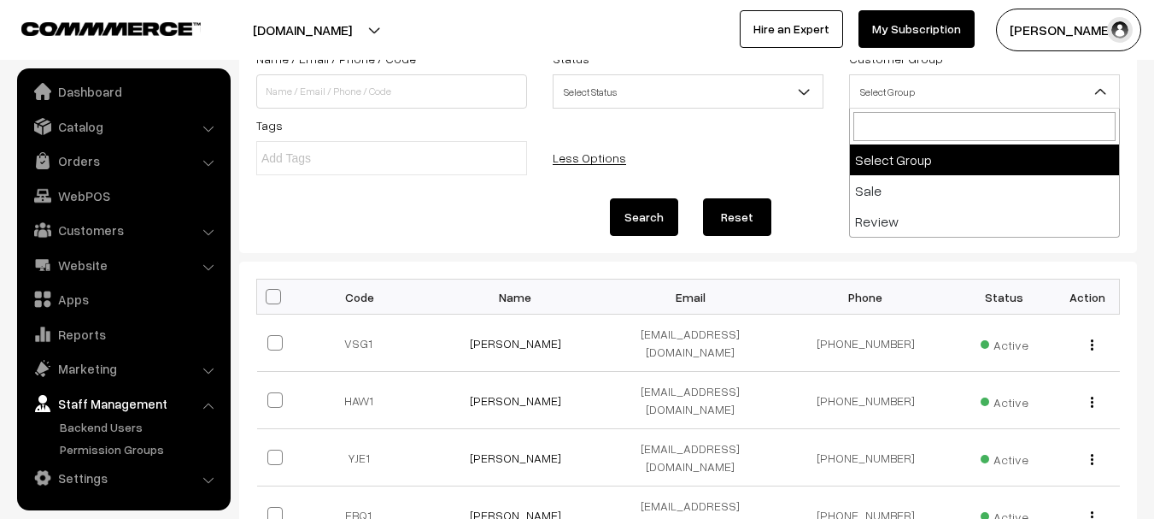
click at [736, 161] on div "Name / Email / Phone / Code Status Select Status Active Inactive Blocked Select…" at bounding box center [687, 114] width 889 height 133
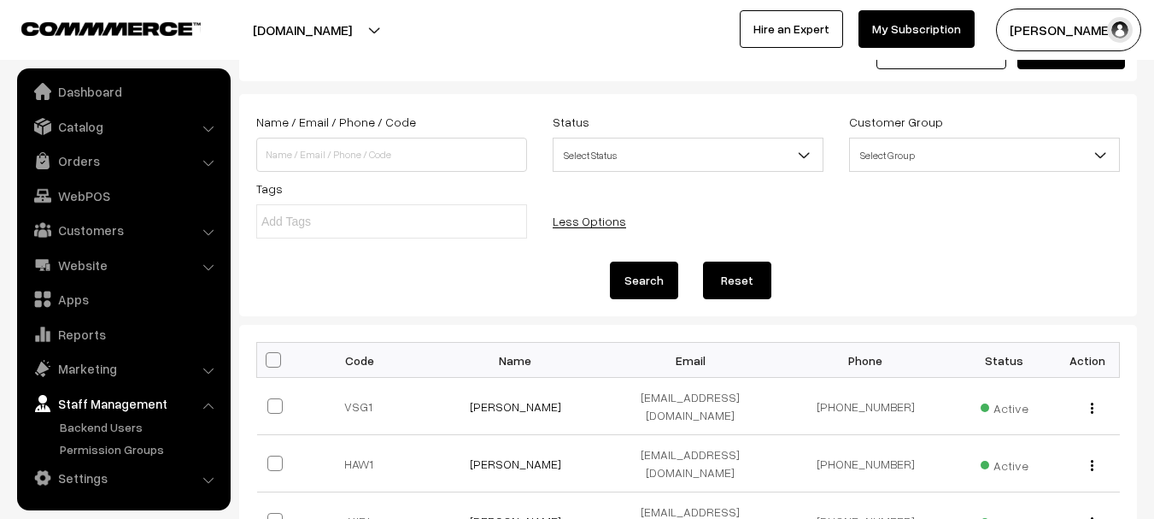
scroll to position [0, 0]
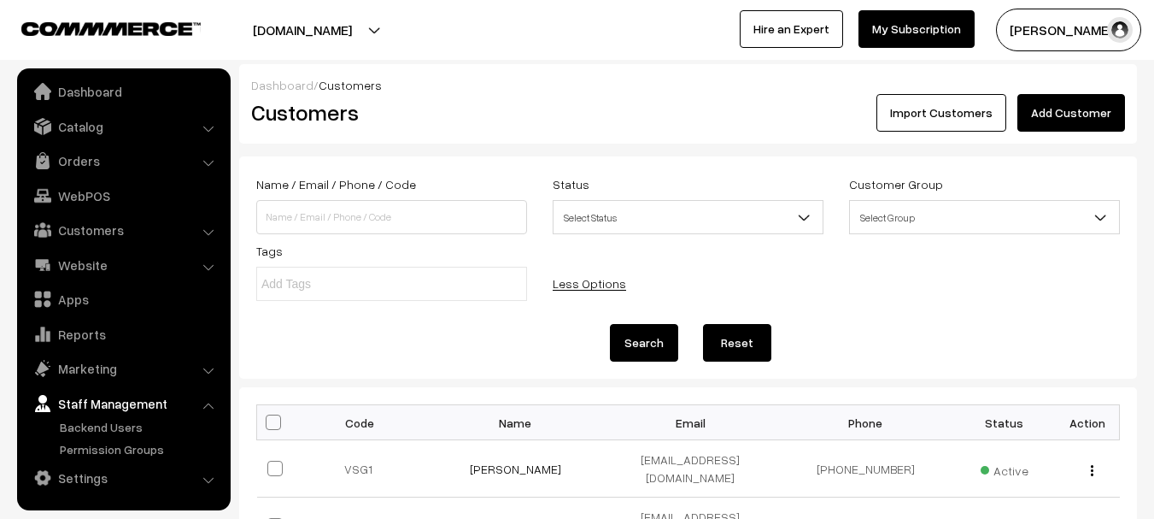
click at [1060, 37] on button "[PERSON_NAME]…" at bounding box center [1068, 30] width 145 height 43
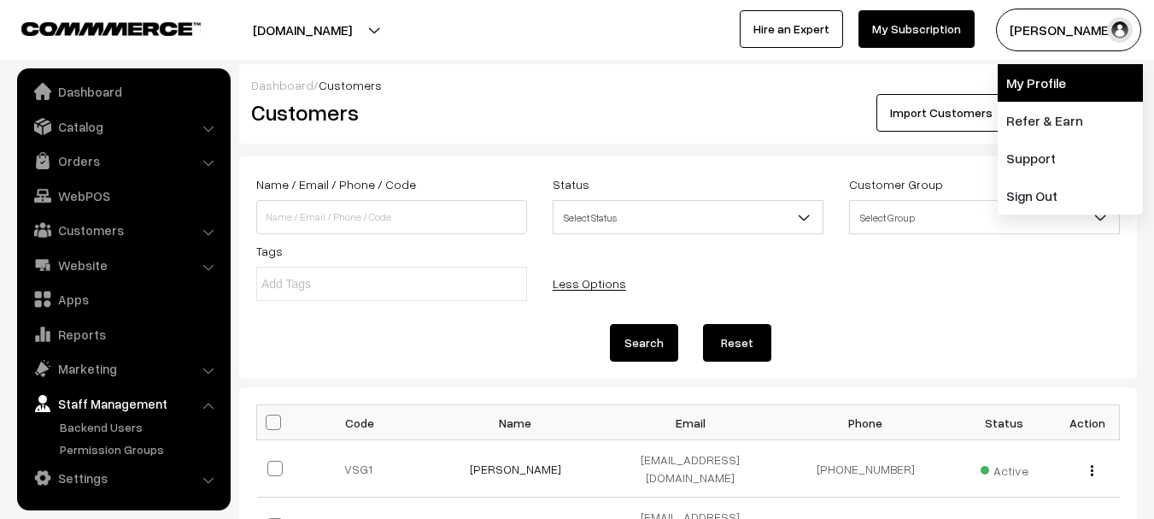
click at [1068, 79] on link "My Profile" at bounding box center [1070, 83] width 145 height 38
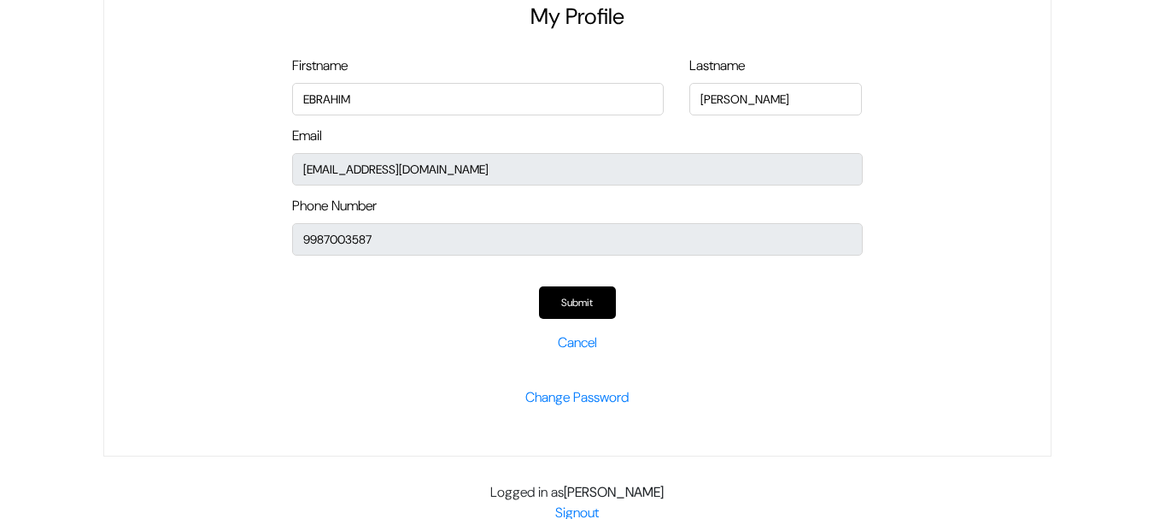
scroll to position [108, 0]
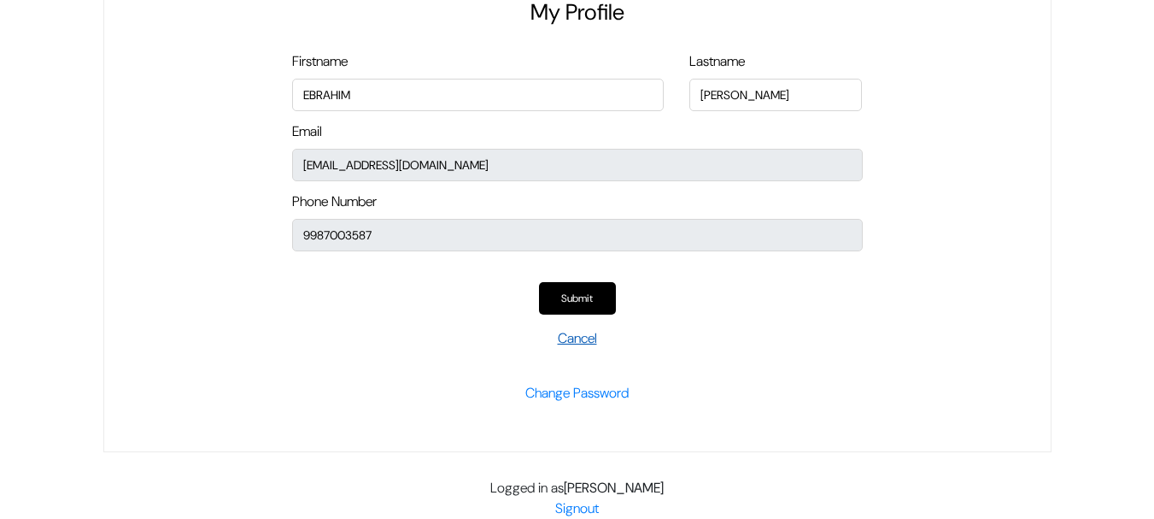
click at [583, 333] on link "Cancel" at bounding box center [577, 338] width 39 height 18
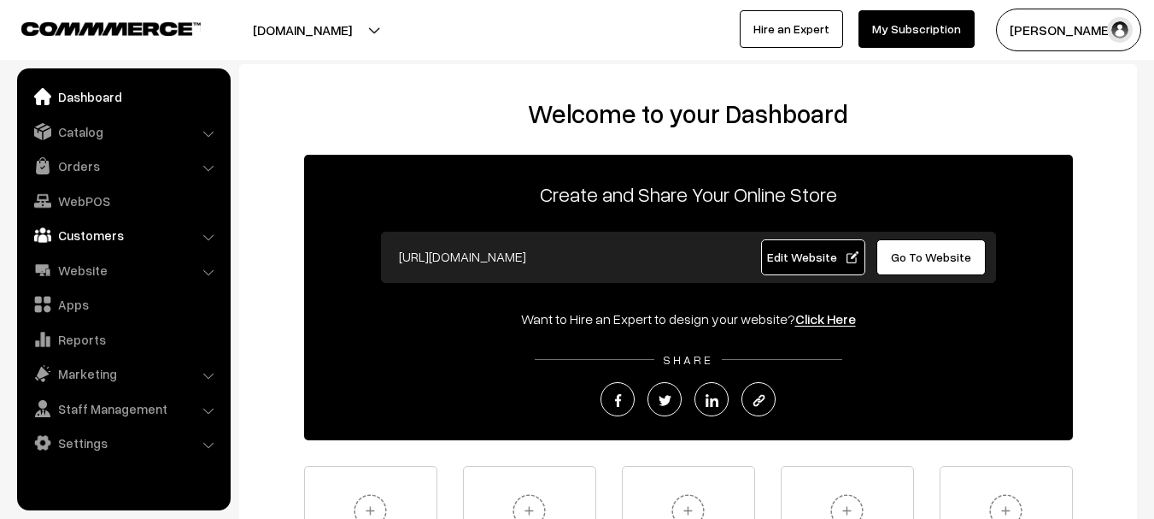
click at [215, 238] on link "Customers" at bounding box center [122, 235] width 203 height 31
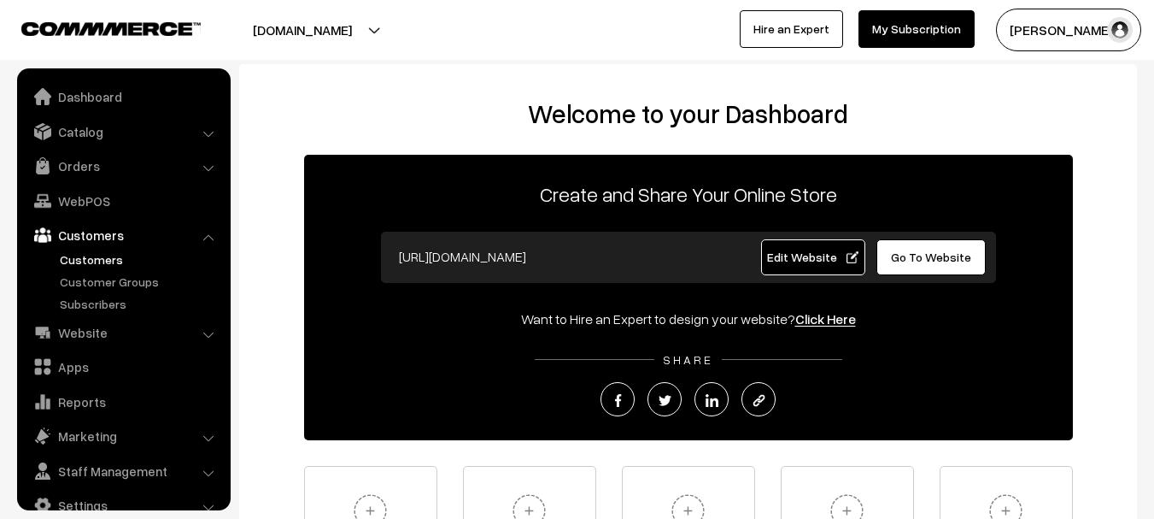
click at [108, 263] on link "Customers" at bounding box center [140, 259] width 169 height 18
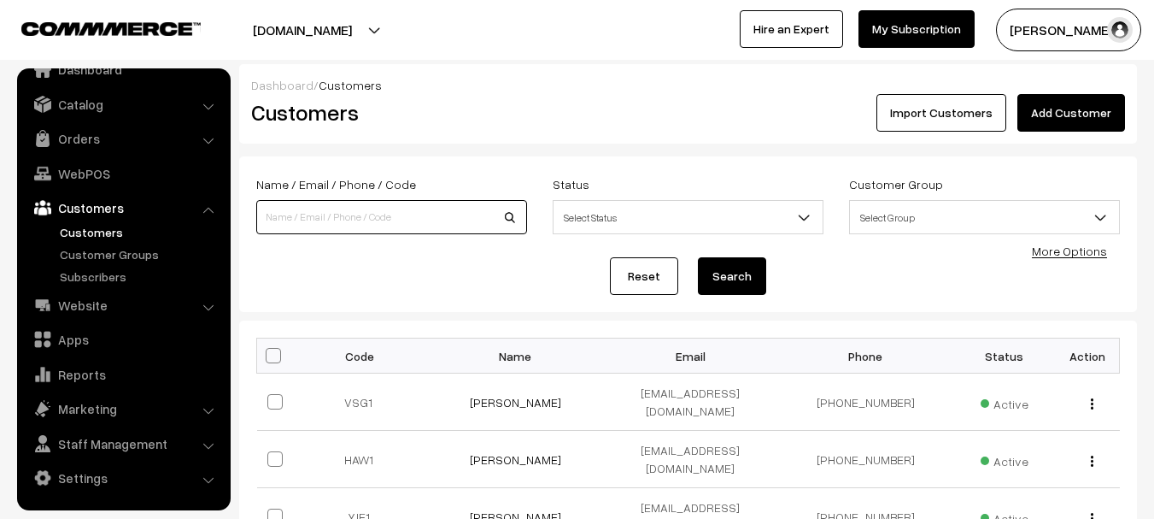
click at [346, 212] on input at bounding box center [391, 217] width 271 height 34
type input "VSG1"
click at [698, 257] on button "Search" at bounding box center [732, 276] width 68 height 38
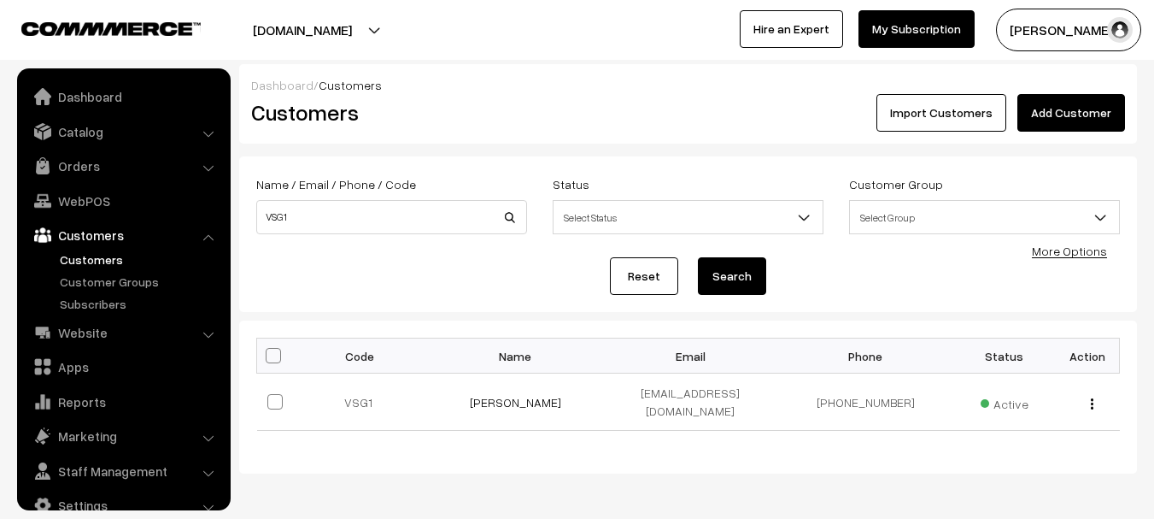
scroll to position [27, 0]
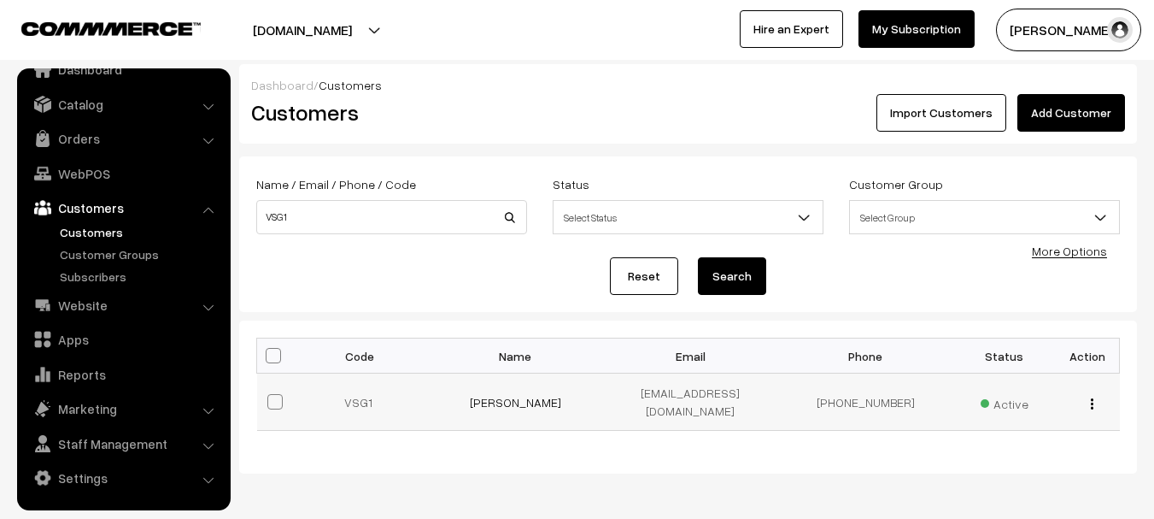
click at [1099, 395] on div "view Edit Delete" at bounding box center [1088, 402] width 44 height 18
click at [1090, 402] on button "button" at bounding box center [1092, 403] width 4 height 14
drag, startPoint x: 768, startPoint y: 491, endPoint x: 777, endPoint y: 500, distance: 12.7
click at [777, 501] on div "Dashboard / Customers Customers Import Customers Add Customer Name / Email / Ph…" at bounding box center [577, 292] width 1154 height 584
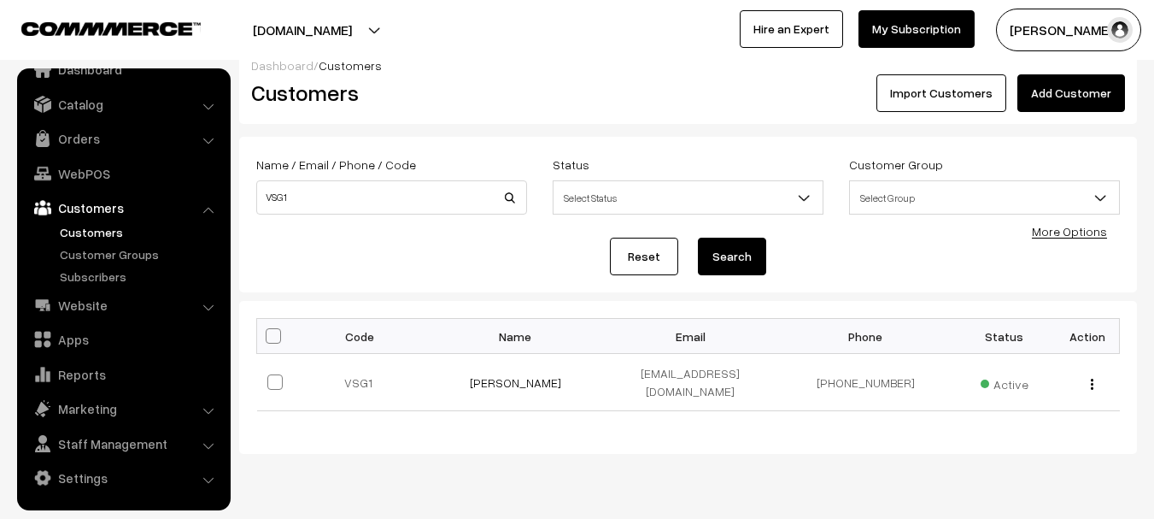
scroll to position [0, 0]
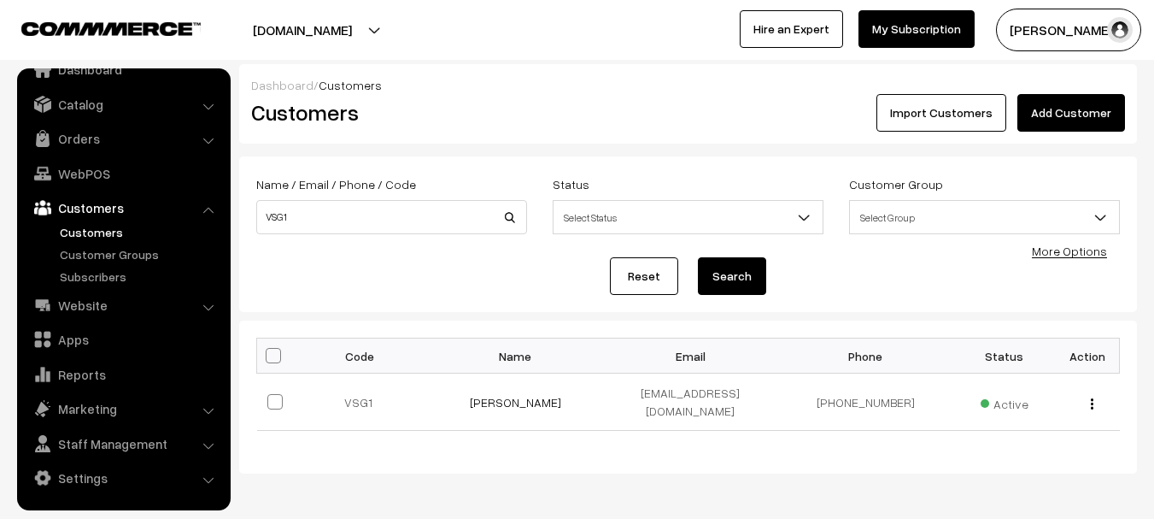
click at [694, 231] on span "Select Status" at bounding box center [688, 217] width 269 height 30
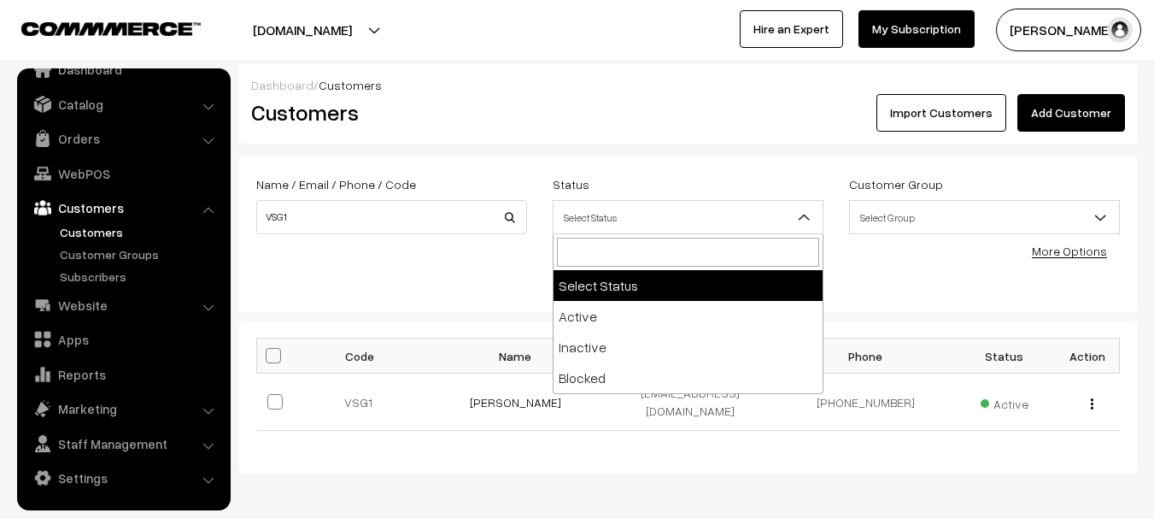
click at [694, 101] on div "Import Customers Add Customer" at bounding box center [914, 113] width 450 height 38
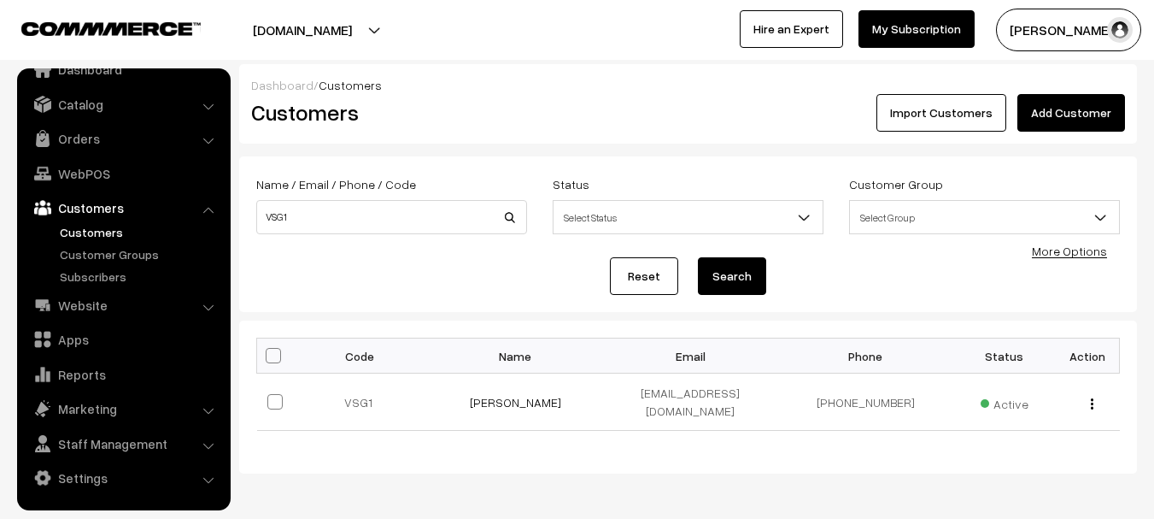
click at [323, 28] on button "[DOMAIN_NAME]" at bounding box center [302, 30] width 219 height 43
